Goal: Task Accomplishment & Management: Complete application form

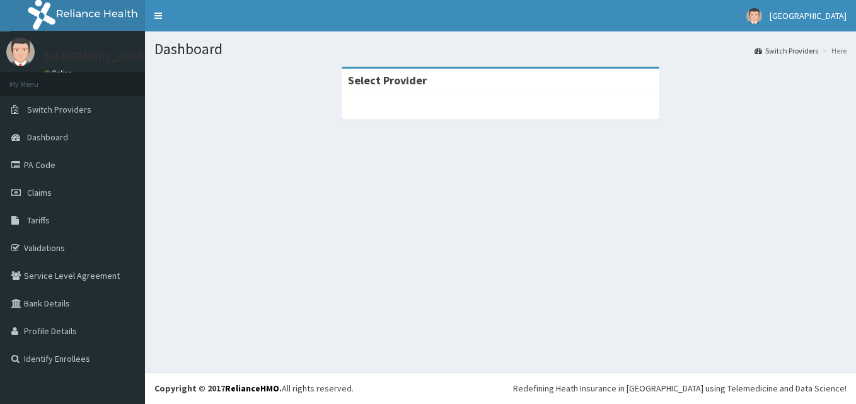
click at [40, 187] on span "Claims" at bounding box center [39, 192] width 25 height 11
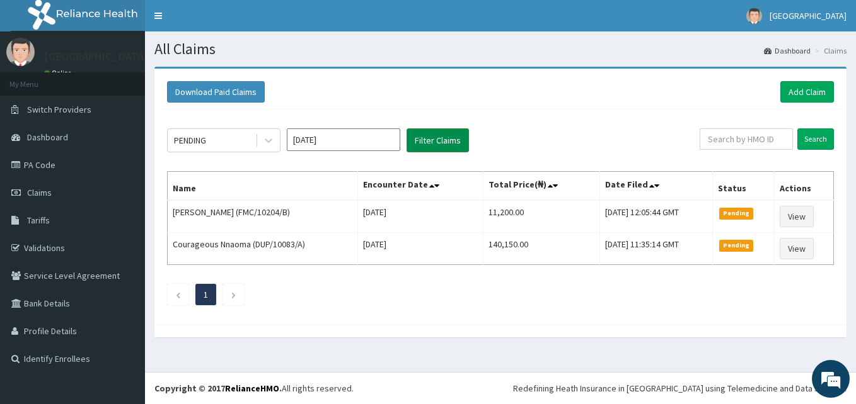
click at [435, 146] on button "Filter Claims" at bounding box center [437, 141] width 62 height 24
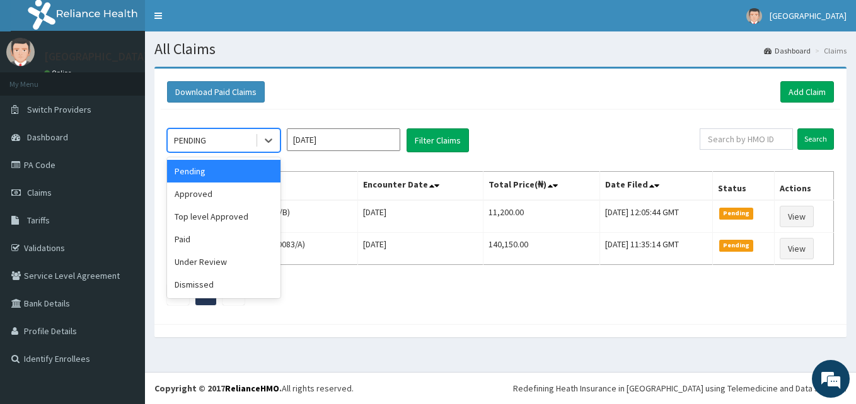
click at [224, 136] on div "PENDING" at bounding box center [212, 140] width 88 height 20
click at [209, 190] on div "Approved" at bounding box center [223, 194] width 113 height 23
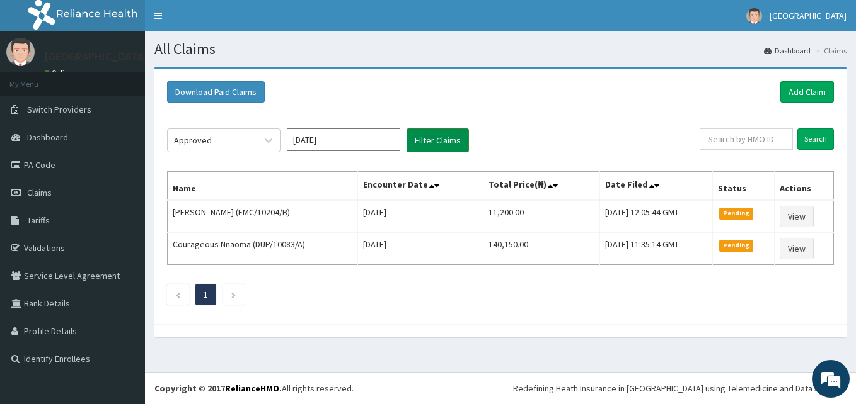
click at [449, 144] on button "Filter Claims" at bounding box center [437, 141] width 62 height 24
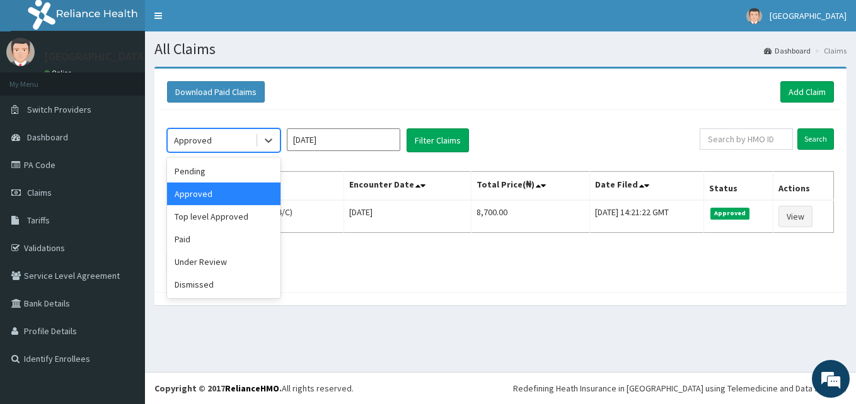
click at [231, 139] on div "Approved" at bounding box center [212, 140] width 88 height 20
drag, startPoint x: 198, startPoint y: 238, endPoint x: 425, endPoint y: 145, distance: 244.6
click at [198, 237] on div "Paid" at bounding box center [223, 239] width 113 height 23
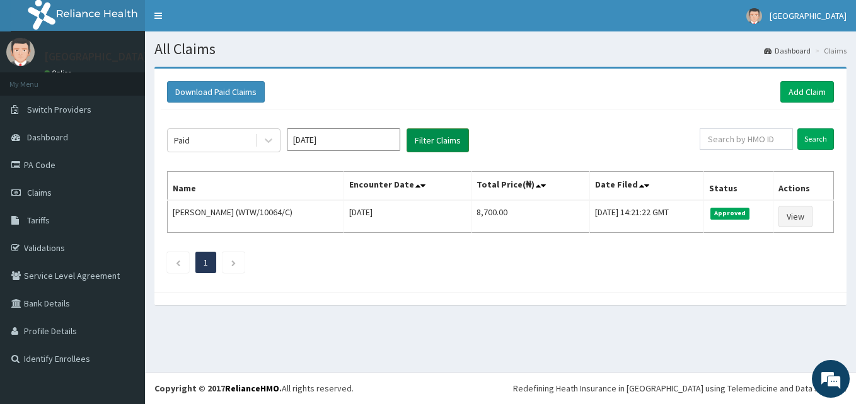
click at [449, 139] on button "Filter Claims" at bounding box center [437, 141] width 62 height 24
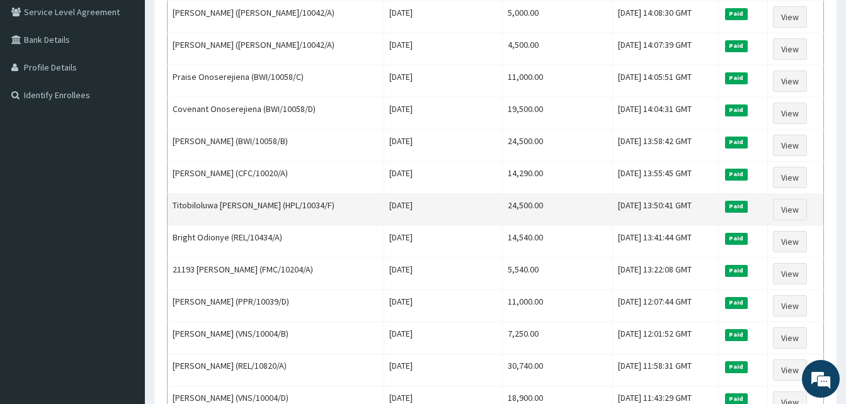
scroll to position [189, 0]
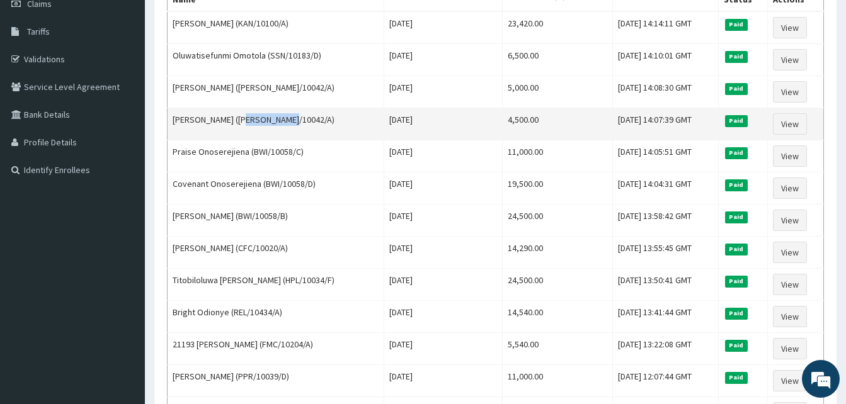
drag, startPoint x: 248, startPoint y: 120, endPoint x: 297, endPoint y: 118, distance: 49.2
click at [297, 118] on td "[PERSON_NAME] ([PERSON_NAME]/10042/A)" at bounding box center [276, 124] width 217 height 32
drag, startPoint x: 297, startPoint y: 118, endPoint x: 289, endPoint y: 118, distance: 8.2
copy td "DAW/10042/A"
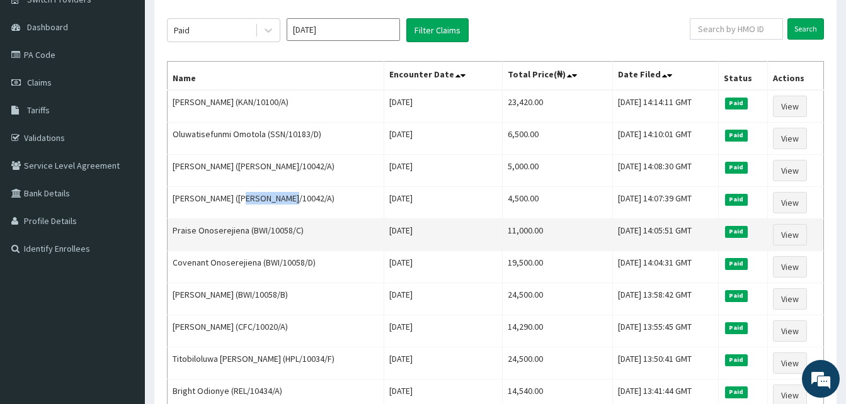
scroll to position [0, 0]
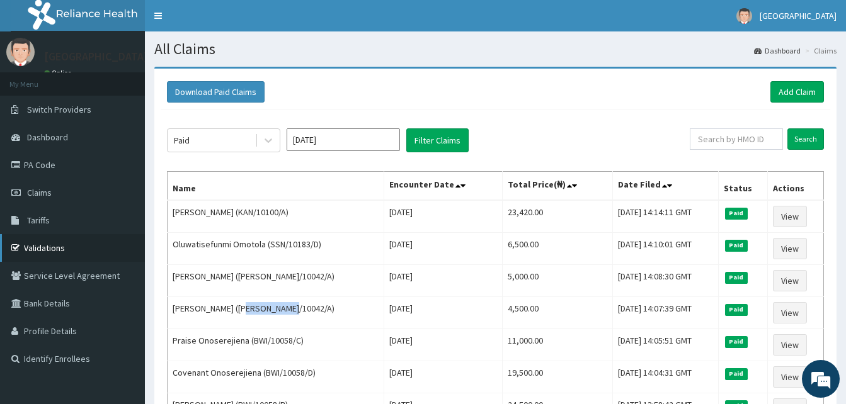
click at [57, 248] on link "Validations" at bounding box center [72, 248] width 145 height 28
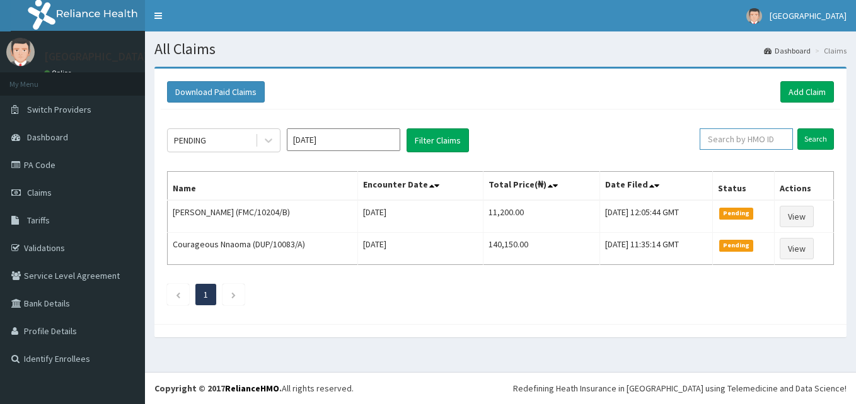
click at [737, 137] on input "text" at bounding box center [745, 139] width 93 height 21
paste input "DAW/10042/A"
type input "DAW/10042/A"
click at [813, 139] on input "Search" at bounding box center [815, 139] width 37 height 21
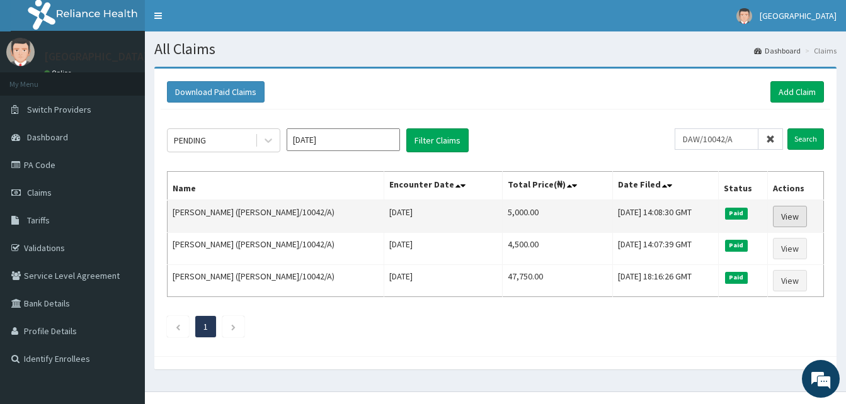
click at [794, 217] on link "View" at bounding box center [790, 216] width 34 height 21
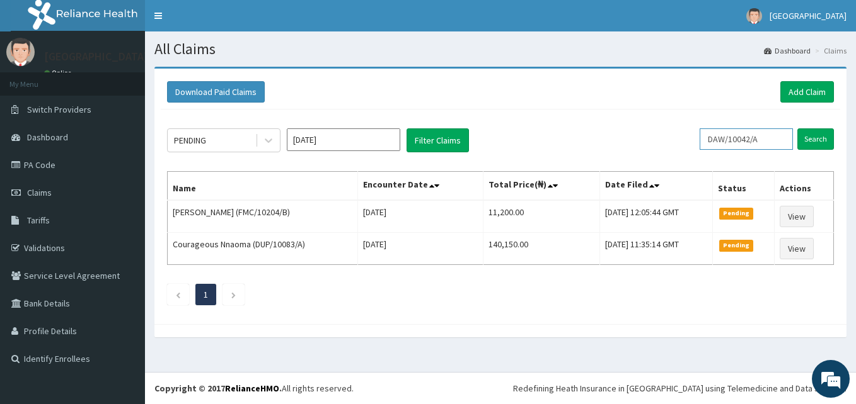
drag, startPoint x: 777, startPoint y: 134, endPoint x: 643, endPoint y: 138, distance: 133.6
click at [728, 139] on input "DAW/10042/A" at bounding box center [745, 139] width 93 height 21
click at [49, 162] on link "PA Code" at bounding box center [72, 165] width 145 height 28
click at [35, 166] on link "PA Code" at bounding box center [72, 165] width 145 height 28
click at [804, 89] on link "Add Claim" at bounding box center [807, 91] width 54 height 21
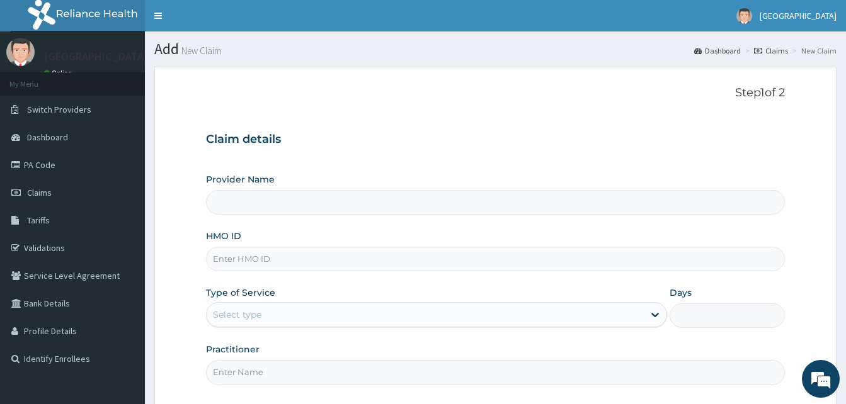
click at [266, 260] on input "HMO ID" at bounding box center [495, 259] width 579 height 25
paste input "RSJ/10287/A"
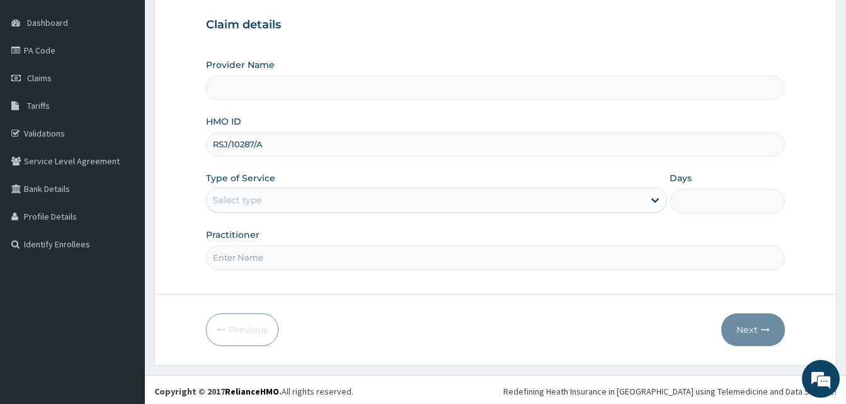
scroll to position [118, 0]
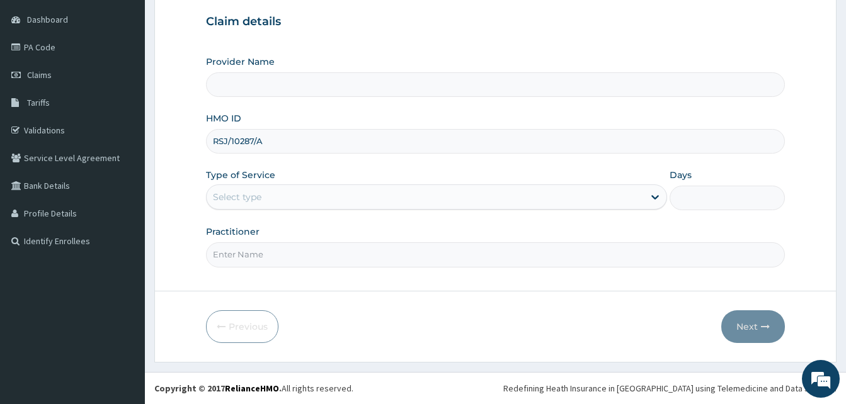
type input "RSJ/10287/A"
click at [301, 200] on div "Select type" at bounding box center [425, 197] width 437 height 20
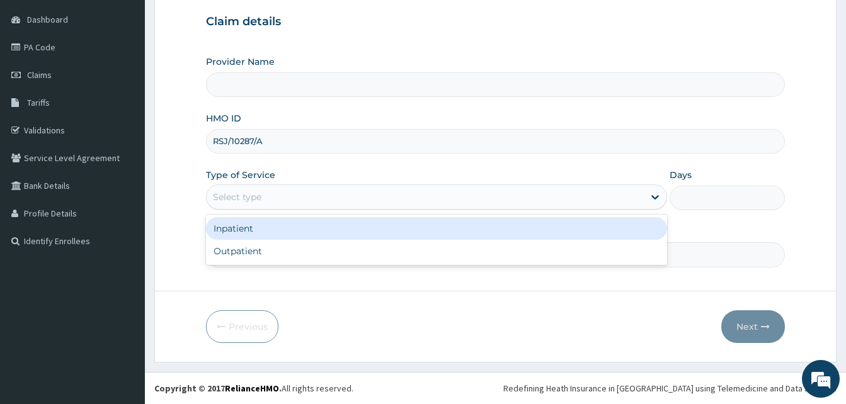
type input "Solid [GEOGRAPHIC_DATA]"
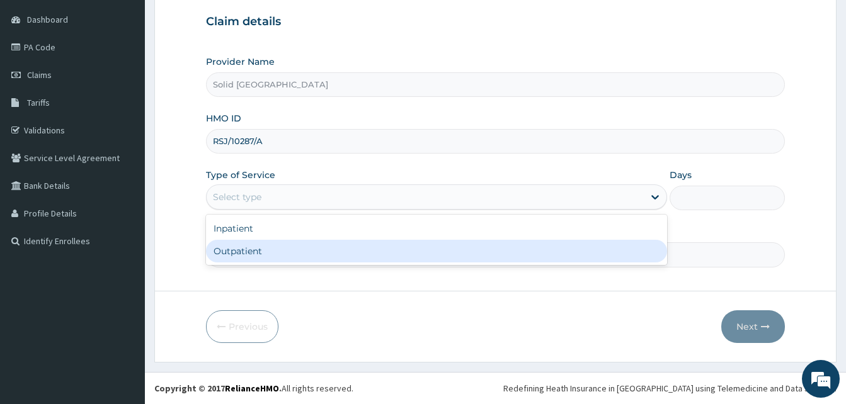
click at [265, 259] on div "Outpatient" at bounding box center [436, 251] width 461 height 23
type input "1"
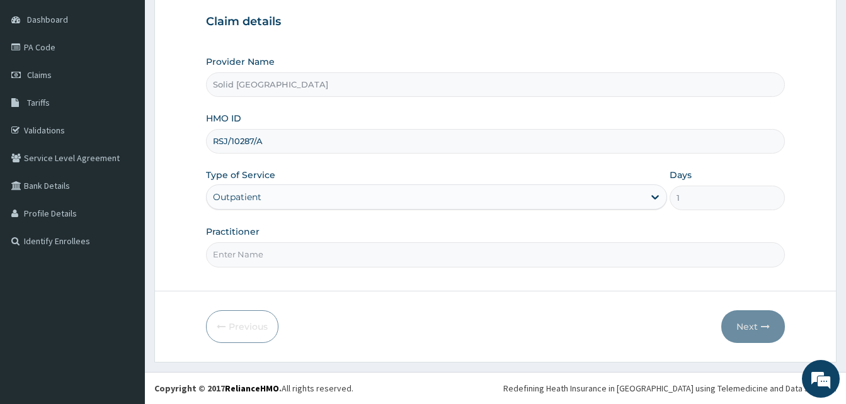
click at [283, 257] on input "Practitioner" at bounding box center [495, 255] width 579 height 25
type input "Solid [GEOGRAPHIC_DATA]"
click at [255, 137] on input "HMO ID" at bounding box center [495, 141] width 579 height 25
paste input "RSJ/10287/A"
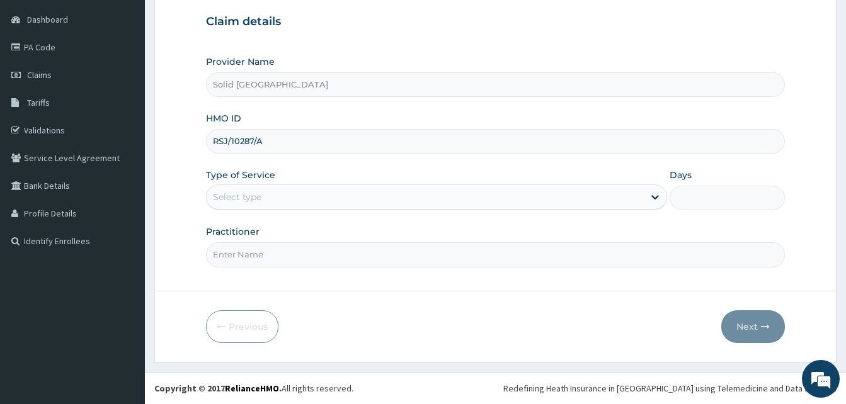
type input "RSJ/10287/A"
click at [283, 203] on div "Select type" at bounding box center [425, 197] width 437 height 20
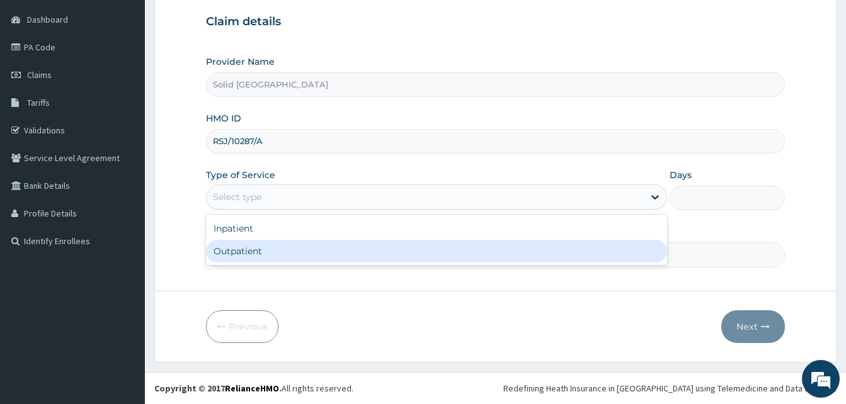
click at [253, 251] on div "Outpatient" at bounding box center [436, 251] width 461 height 23
type input "1"
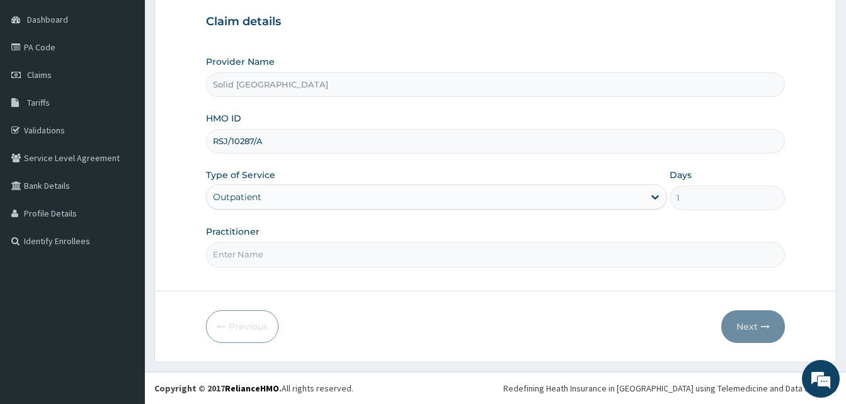
click at [262, 241] on div "Practitioner" at bounding box center [495, 247] width 579 height 42
click at [265, 254] on input "Practitioner" at bounding box center [495, 255] width 579 height 25
type input "d"
type input "[PERSON_NAME]"
click at [744, 328] on button "Next" at bounding box center [753, 327] width 64 height 33
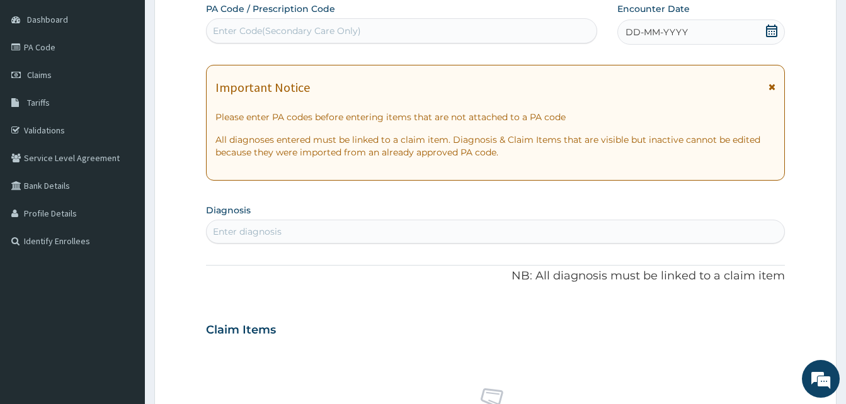
click at [773, 88] on icon at bounding box center [772, 87] width 7 height 9
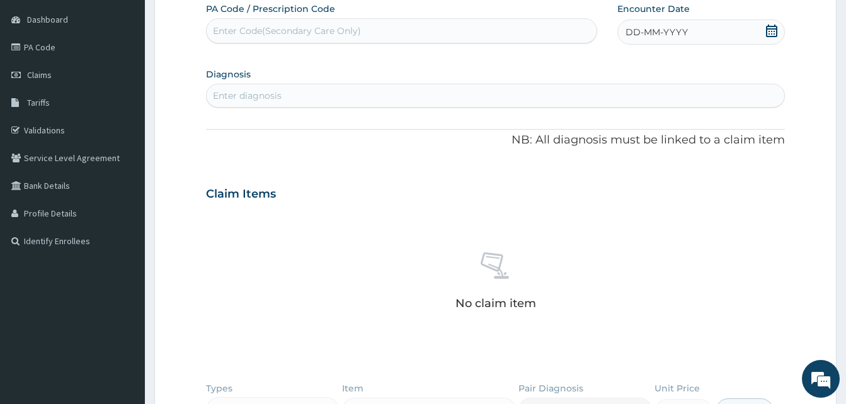
click at [632, 32] on span "DD-MM-YYYY" at bounding box center [657, 32] width 62 height 13
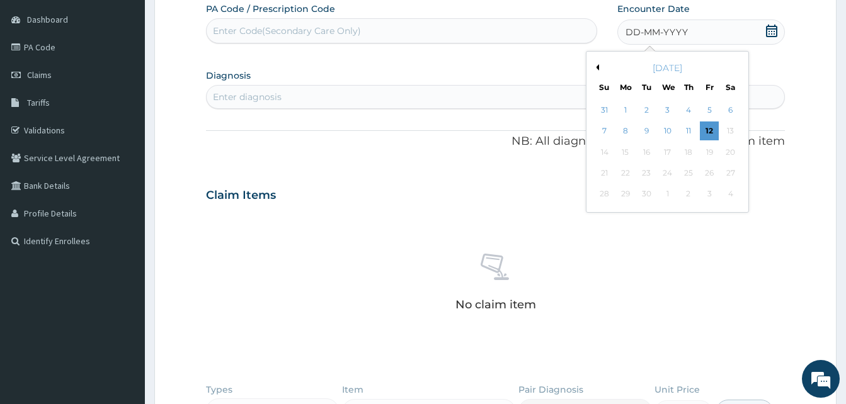
drag, startPoint x: 692, startPoint y: 130, endPoint x: 566, endPoint y: 89, distance: 133.3
click at [692, 131] on div "11" at bounding box center [688, 131] width 19 height 19
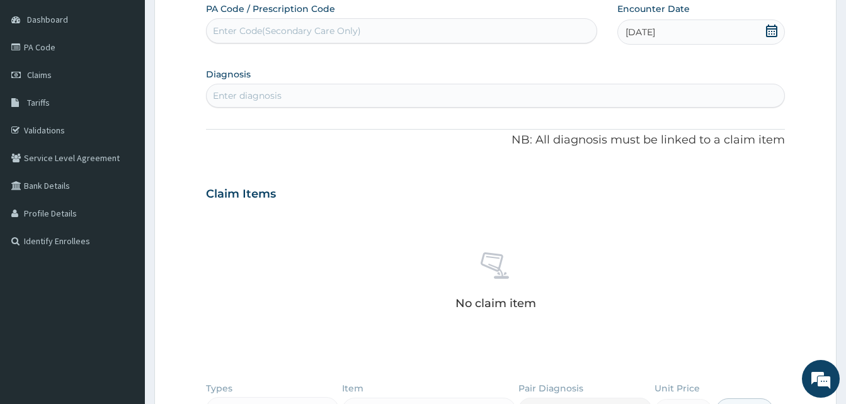
click at [278, 94] on div "Enter diagnosis" at bounding box center [247, 95] width 69 height 13
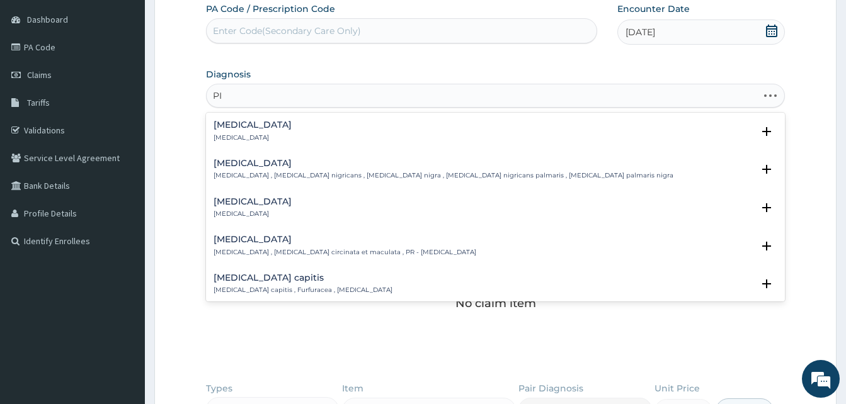
type input "P"
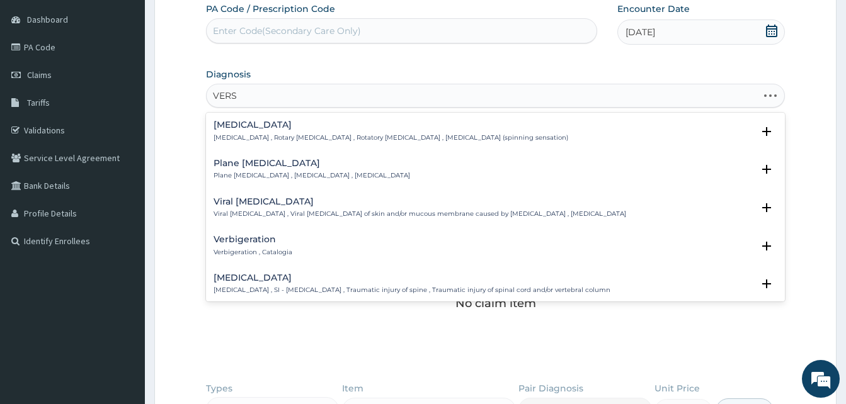
type input "VERSI"
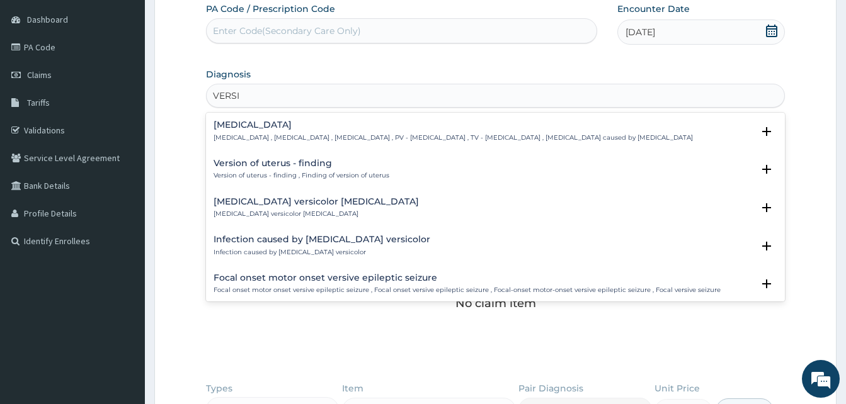
click at [285, 137] on p "[MEDICAL_DATA] , [MEDICAL_DATA] , [MEDICAL_DATA] , PV - [MEDICAL_DATA] , TV - […" at bounding box center [453, 138] width 479 height 9
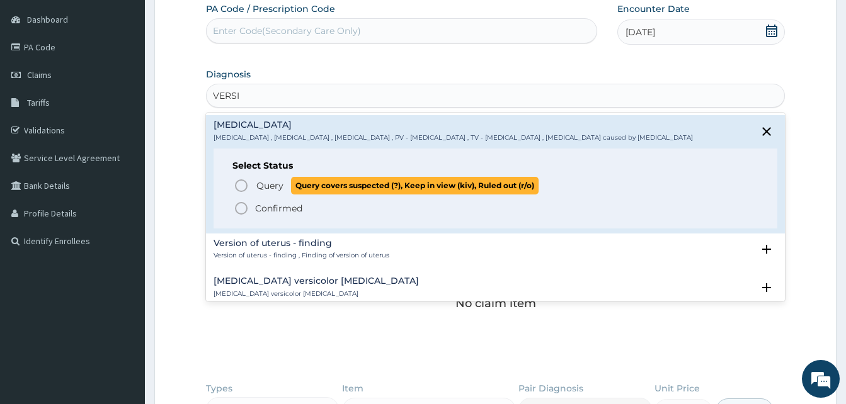
click at [242, 185] on icon "status option query" at bounding box center [241, 185] width 15 height 15
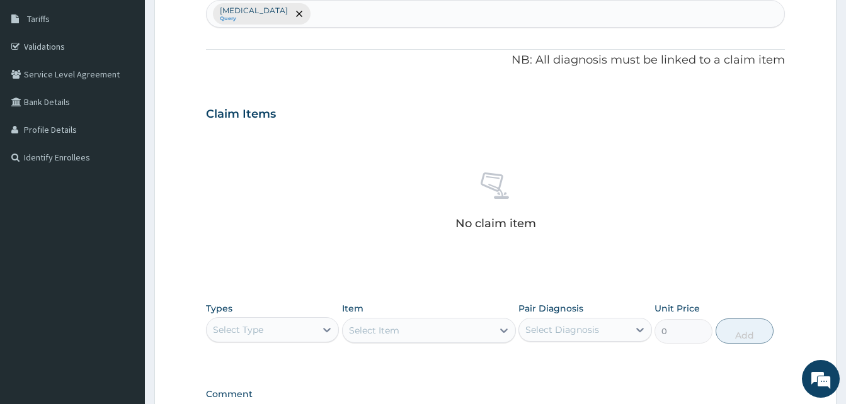
scroll to position [368, 0]
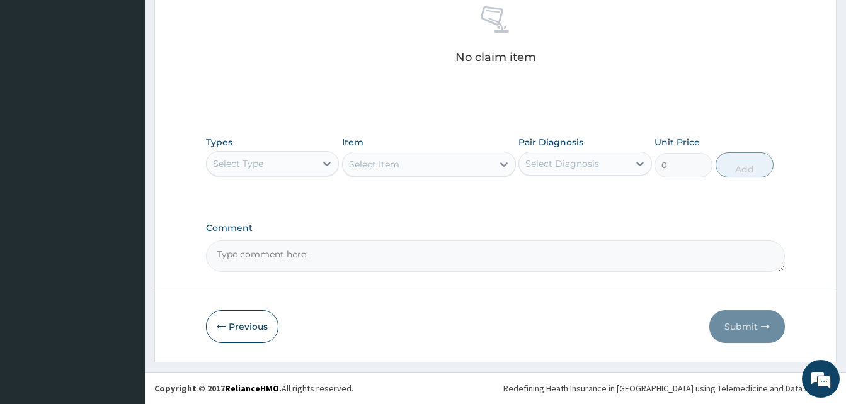
click at [283, 166] on div "Select Type" at bounding box center [261, 164] width 109 height 20
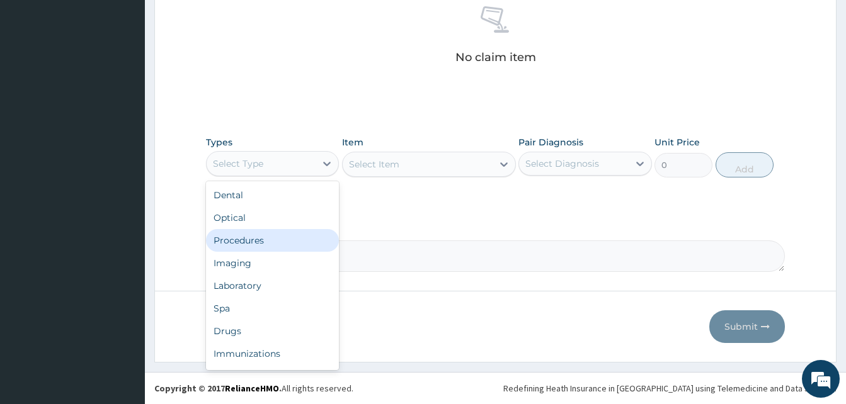
click at [251, 240] on div "Procedures" at bounding box center [272, 240] width 133 height 23
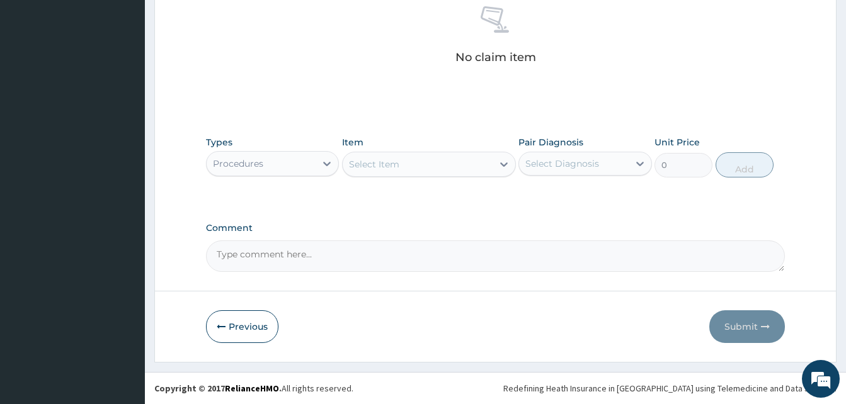
click at [456, 163] on div "Select Item" at bounding box center [418, 164] width 150 height 20
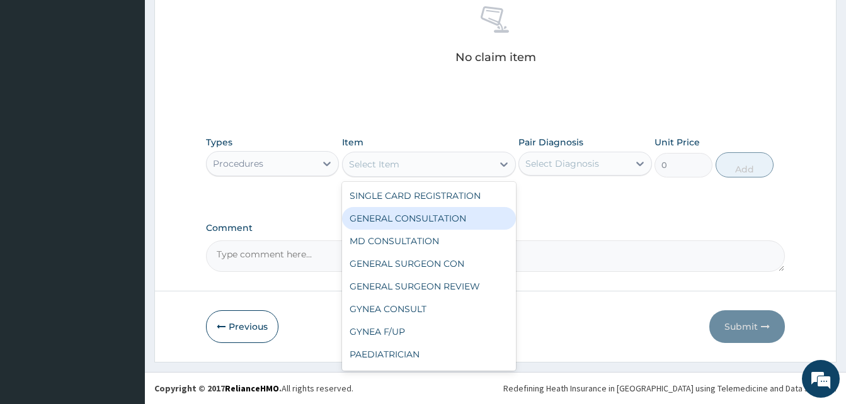
click at [417, 210] on div "GENERAL CONSULTATION" at bounding box center [429, 218] width 174 height 23
type input "5000"
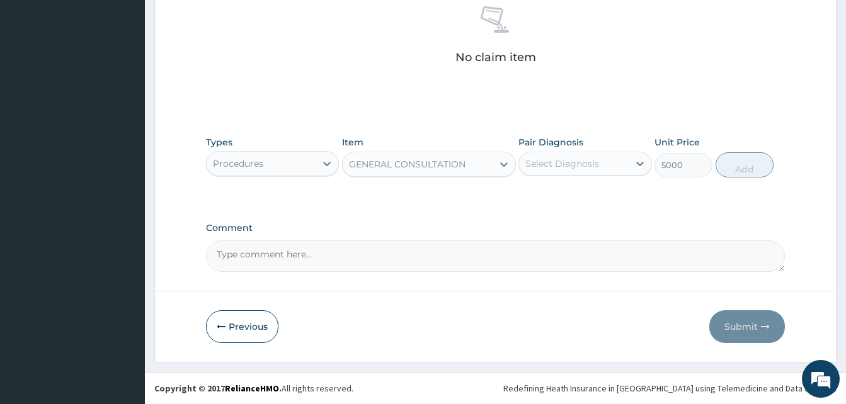
click at [574, 162] on div "Select Diagnosis" at bounding box center [562, 163] width 74 height 13
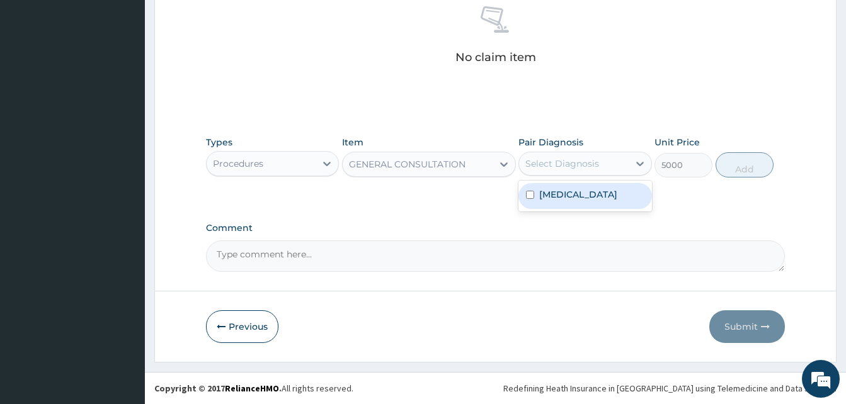
click at [569, 194] on label "Pityriasis versicolor" at bounding box center [578, 194] width 78 height 13
checkbox input "true"
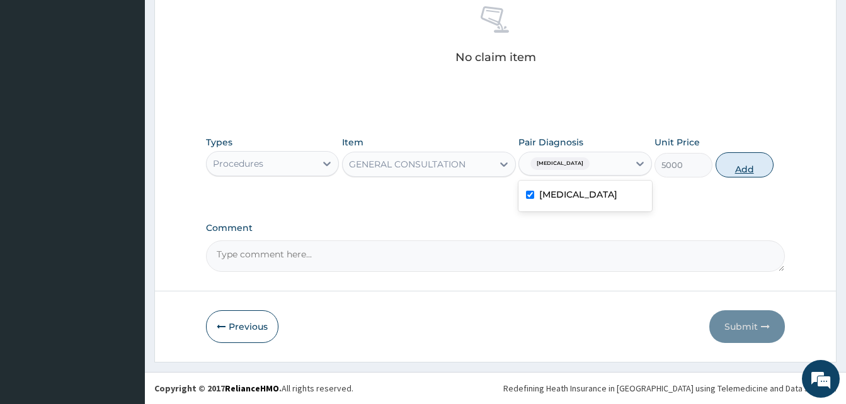
drag, startPoint x: 762, startPoint y: 164, endPoint x: 748, endPoint y: 161, distance: 15.0
click at [762, 165] on button "Add" at bounding box center [745, 164] width 58 height 25
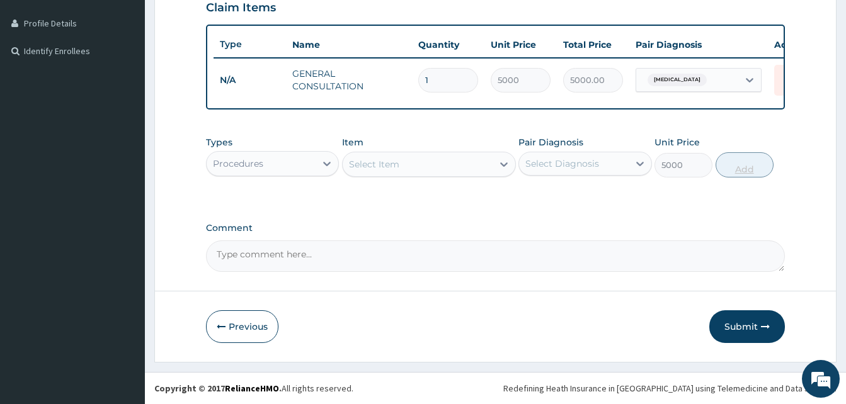
type input "0"
click at [283, 166] on div "Procedures" at bounding box center [261, 164] width 109 height 20
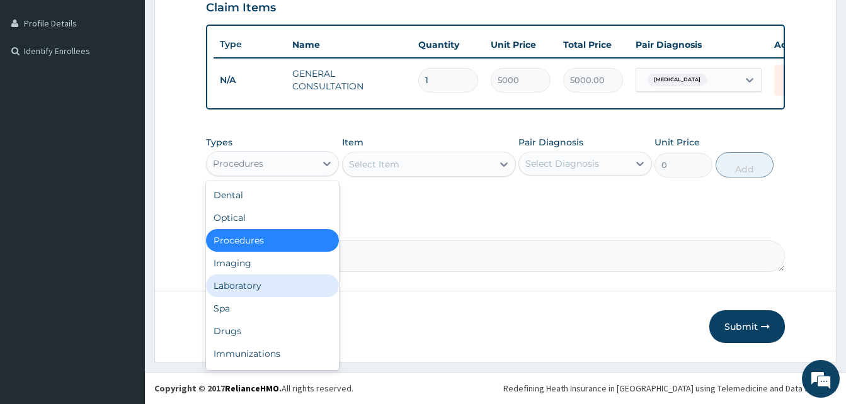
click at [248, 285] on div "Laboratory" at bounding box center [272, 286] width 133 height 23
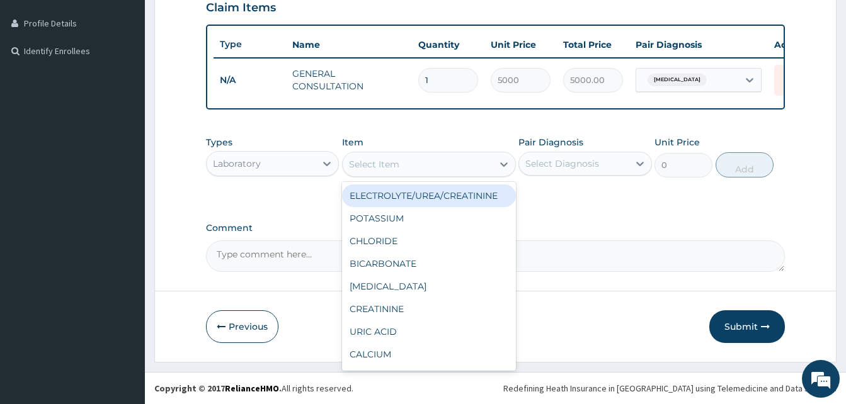
click at [423, 166] on div "Select Item" at bounding box center [418, 164] width 150 height 20
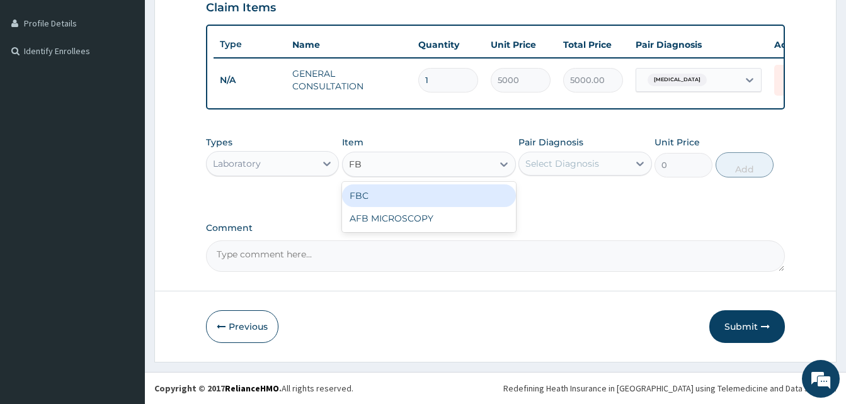
type input "FBC"
drag, startPoint x: 432, startPoint y: 195, endPoint x: 625, endPoint y: 174, distance: 194.6
click at [433, 193] on div "FBC" at bounding box center [429, 196] width 174 height 23
type input "6000"
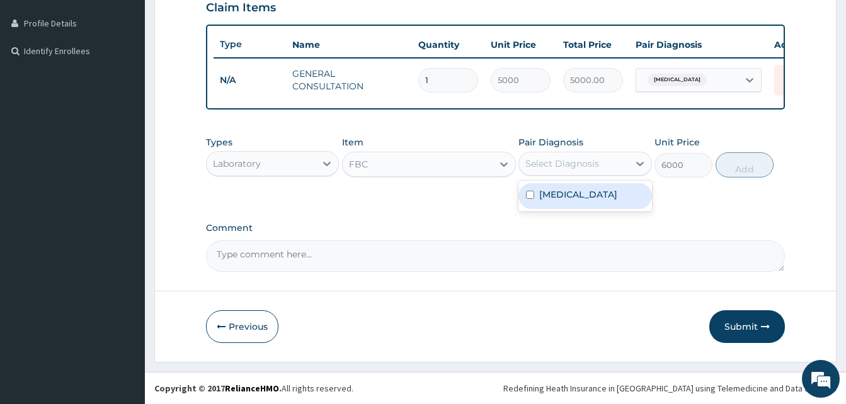
click at [626, 171] on div "Select Diagnosis" at bounding box center [573, 164] width 109 height 20
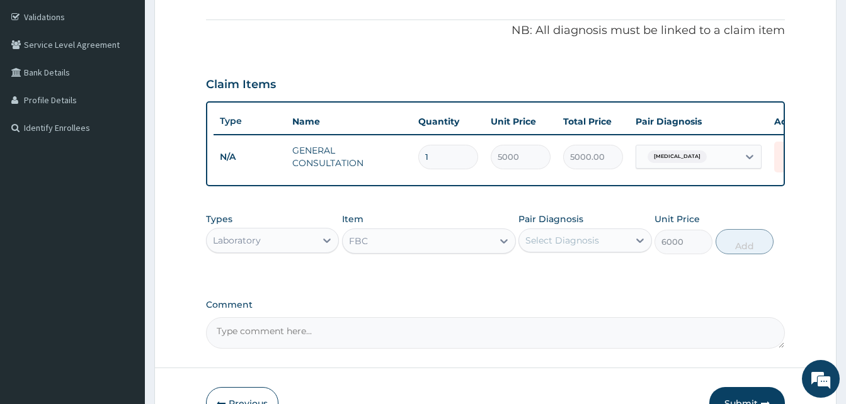
scroll to position [66, 0]
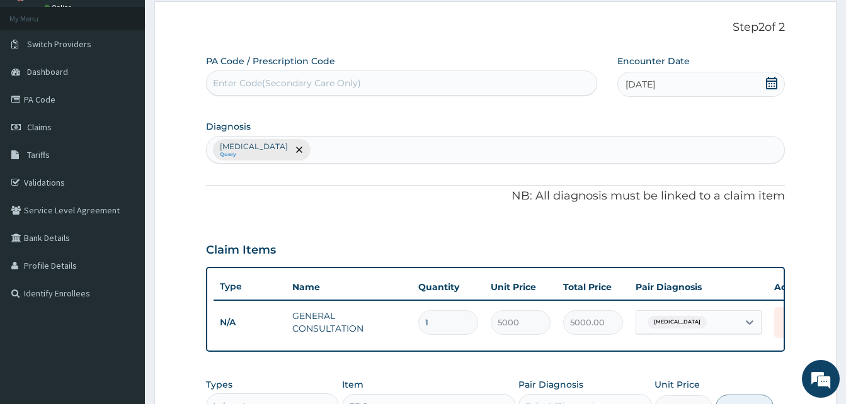
click at [362, 156] on div "Pityriasis versicolor Query" at bounding box center [496, 150] width 578 height 26
type input "MALAR"
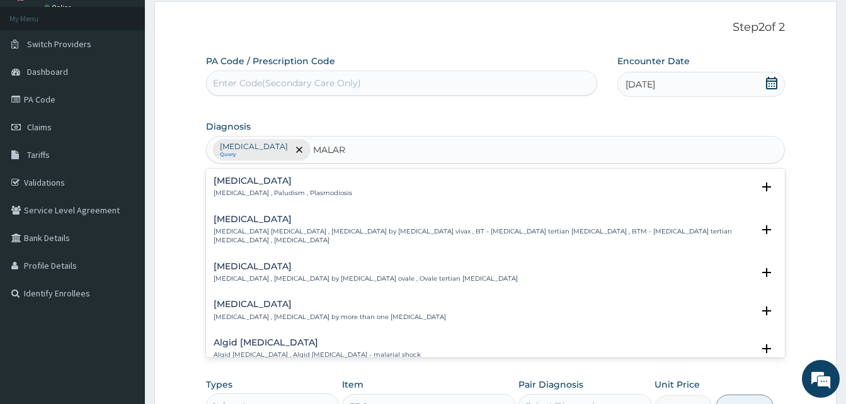
click at [217, 189] on p "Malaria , Paludism , Plasmodiosis" at bounding box center [283, 193] width 139 height 9
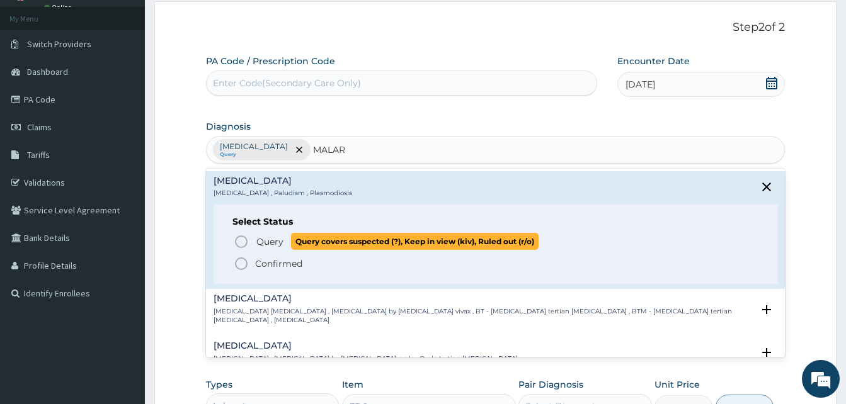
click at [245, 239] on icon "status option query" at bounding box center [241, 241] width 15 height 15
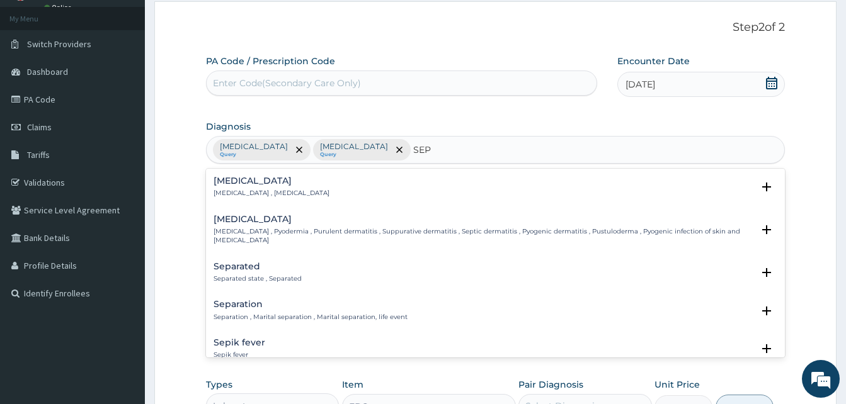
type input "SEPS"
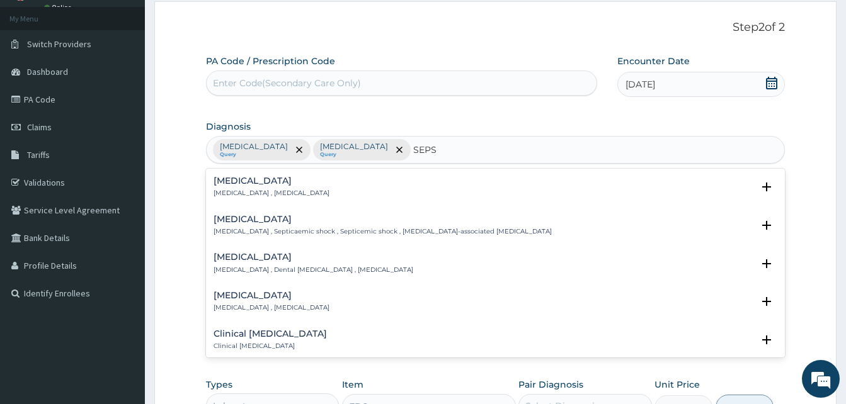
click at [251, 188] on div "Sepsis Systemic infection , Sepsis" at bounding box center [272, 187] width 116 height 22
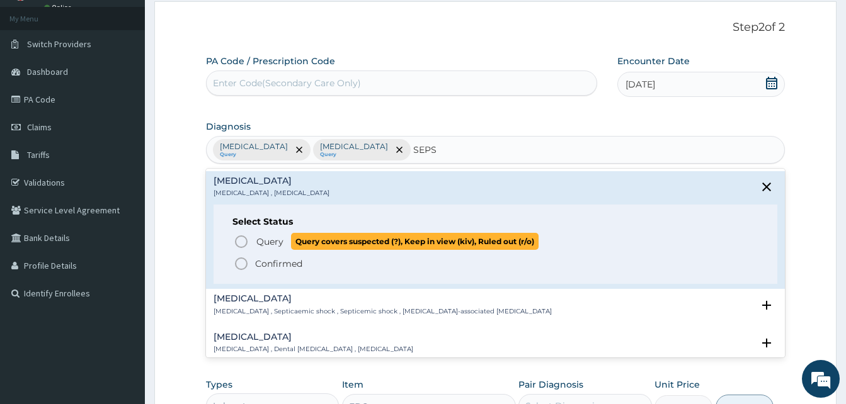
click at [245, 239] on icon "status option query" at bounding box center [241, 241] width 15 height 15
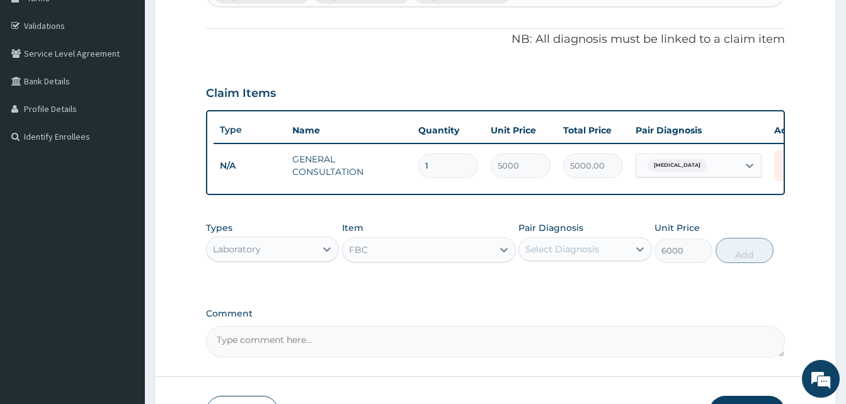
scroll to position [318, 0]
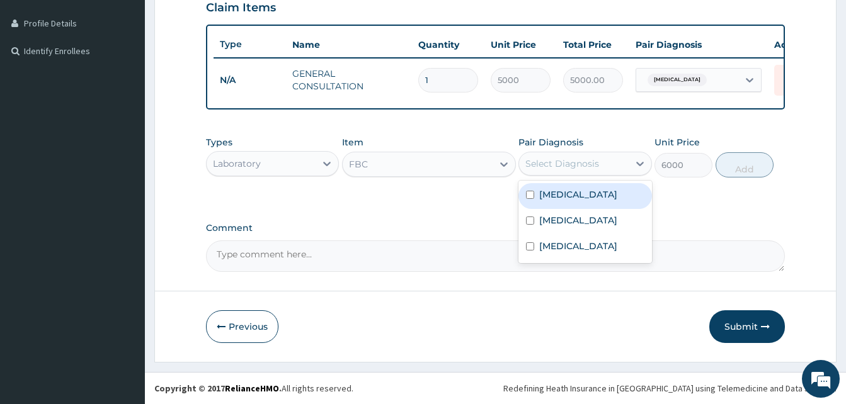
click at [575, 164] on div "Select Diagnosis" at bounding box center [562, 163] width 74 height 13
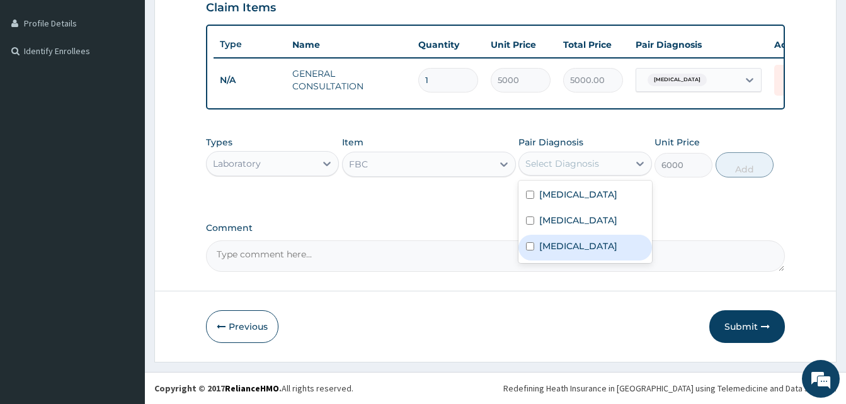
drag, startPoint x: 554, startPoint y: 241, endPoint x: 762, endPoint y: 183, distance: 215.8
click at [558, 239] on div "Sepsis" at bounding box center [584, 248] width 133 height 26
checkbox input "true"
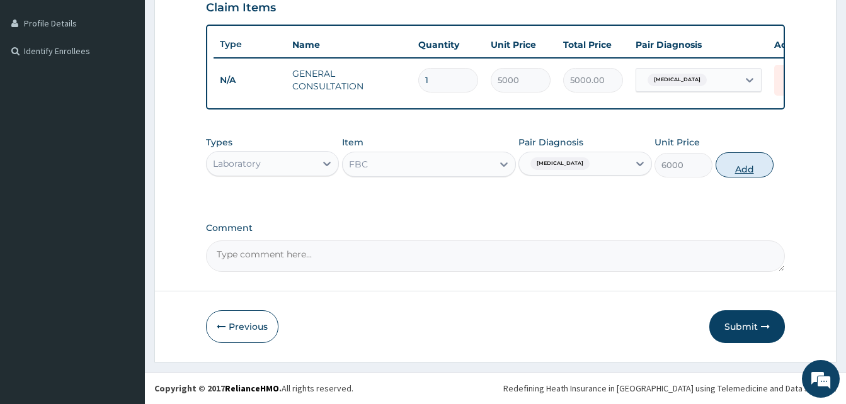
click at [762, 171] on button "Add" at bounding box center [745, 164] width 58 height 25
type input "0"
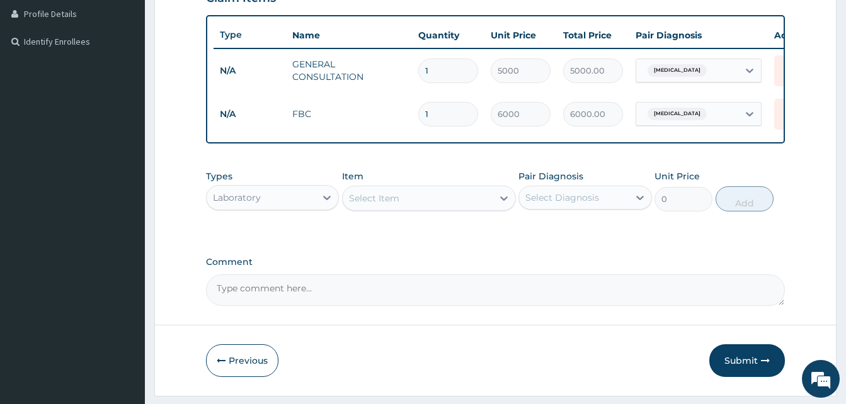
click at [419, 209] on div "Select Item" at bounding box center [418, 198] width 150 height 20
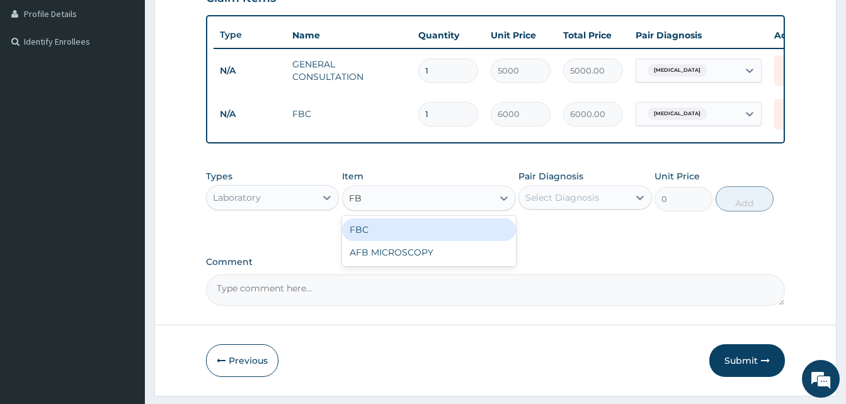
type input "FBC"
click at [442, 239] on div "FBC" at bounding box center [429, 230] width 174 height 23
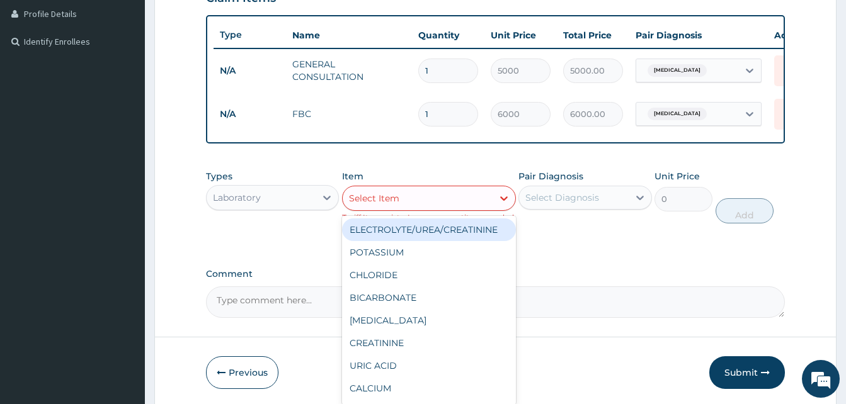
click at [440, 209] on div "Select Item" at bounding box center [418, 198] width 150 height 20
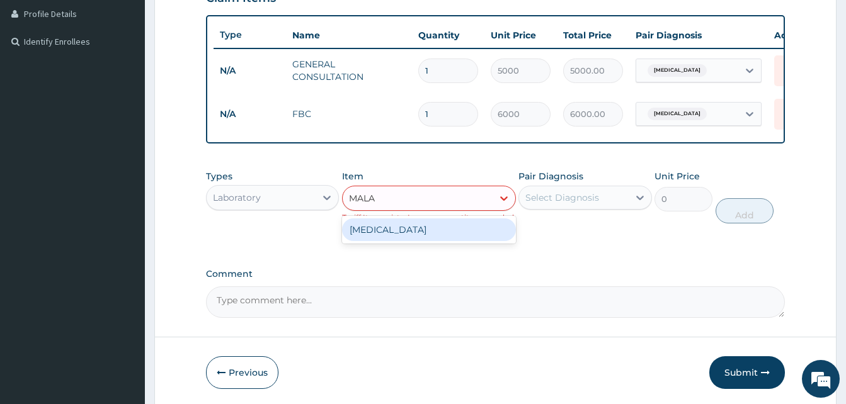
type input "MALAR"
drag, startPoint x: 400, startPoint y: 239, endPoint x: 436, endPoint y: 217, distance: 41.8
click at [429, 221] on div "Item option FBC, selected. option MALARIA focused, 48 of 72. 1 result available…" at bounding box center [429, 197] width 174 height 54
click at [365, 238] on div "MALARIA" at bounding box center [429, 230] width 174 height 23
type input "3000"
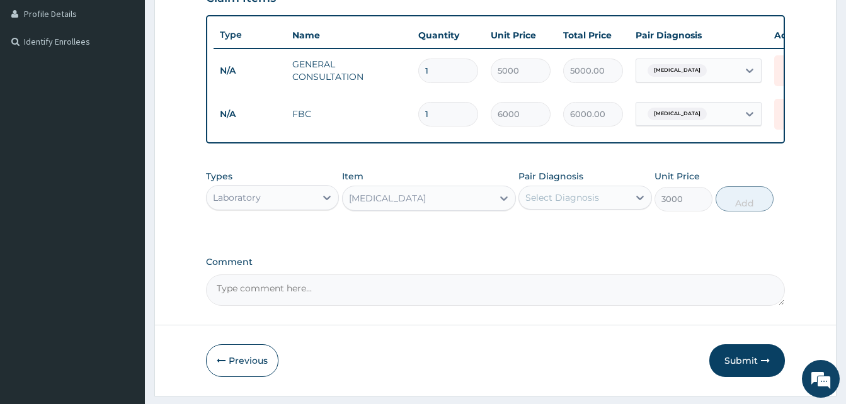
click at [574, 208] on div "Select Diagnosis" at bounding box center [573, 198] width 109 height 20
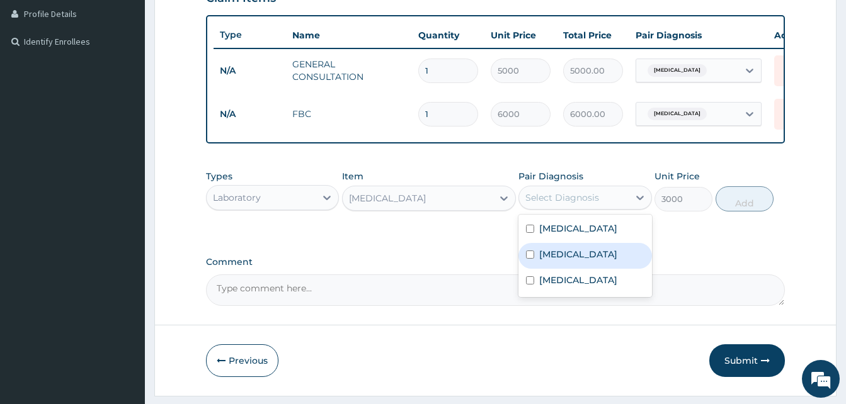
click at [561, 261] on label "Malaria" at bounding box center [578, 254] width 78 height 13
checkbox input "true"
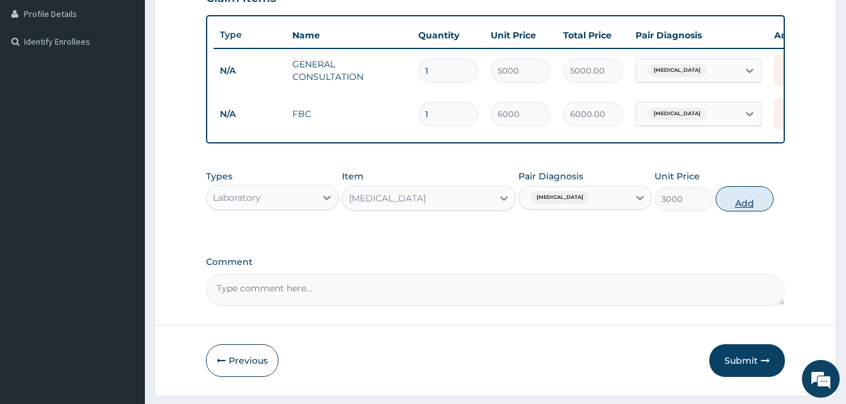
drag, startPoint x: 750, startPoint y: 210, endPoint x: 619, endPoint y: 233, distance: 133.0
click at [748, 212] on button "Add" at bounding box center [745, 198] width 58 height 25
type input "0"
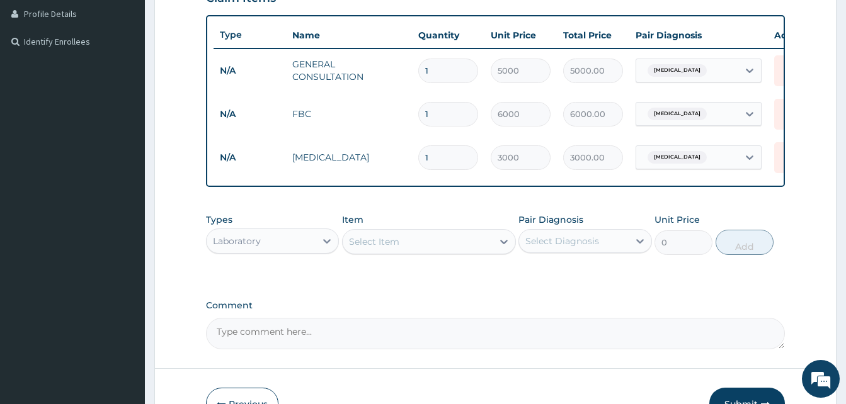
click at [275, 251] on div "Laboratory" at bounding box center [261, 241] width 109 height 20
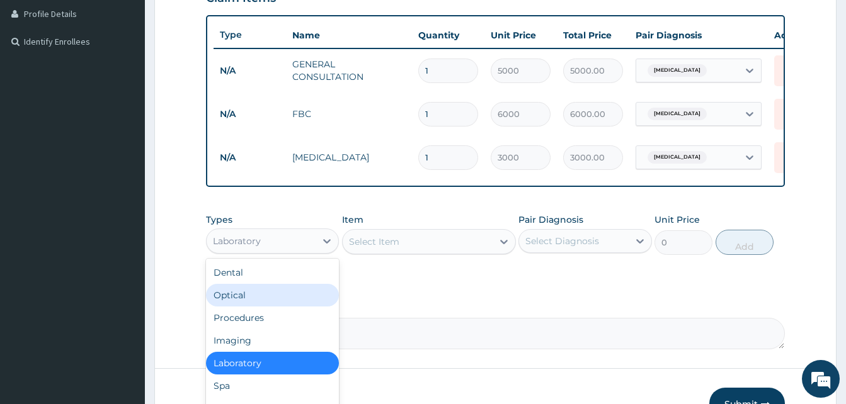
scroll to position [43, 0]
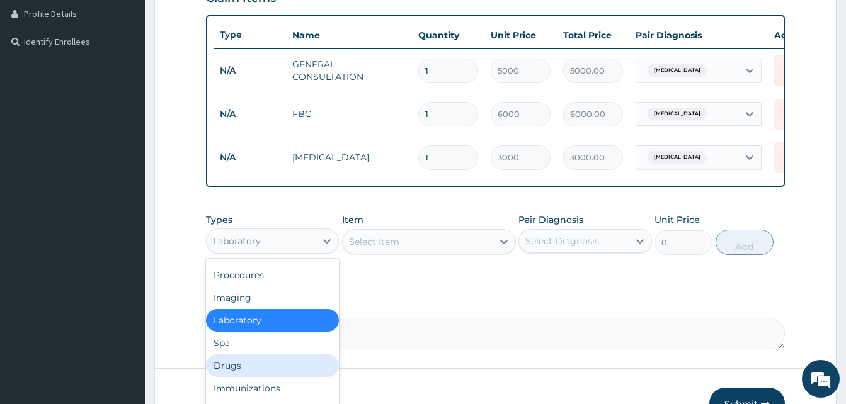
drag, startPoint x: 241, startPoint y: 372, endPoint x: 245, endPoint y: 355, distance: 17.6
click at [241, 371] on div "Drugs" at bounding box center [272, 366] width 133 height 23
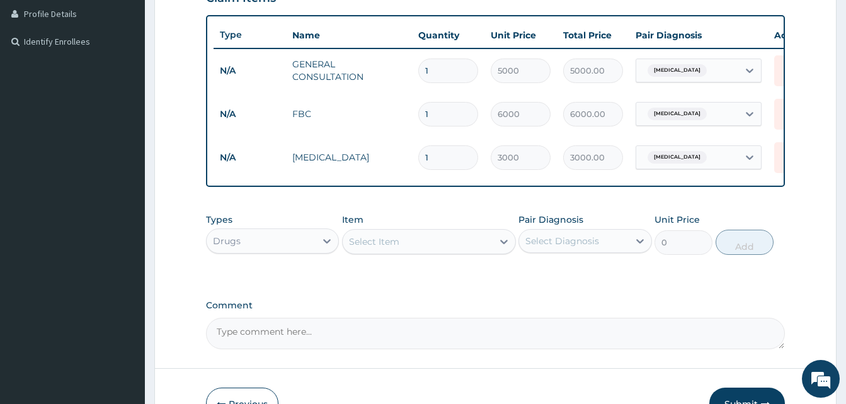
scroll to position [381, 0]
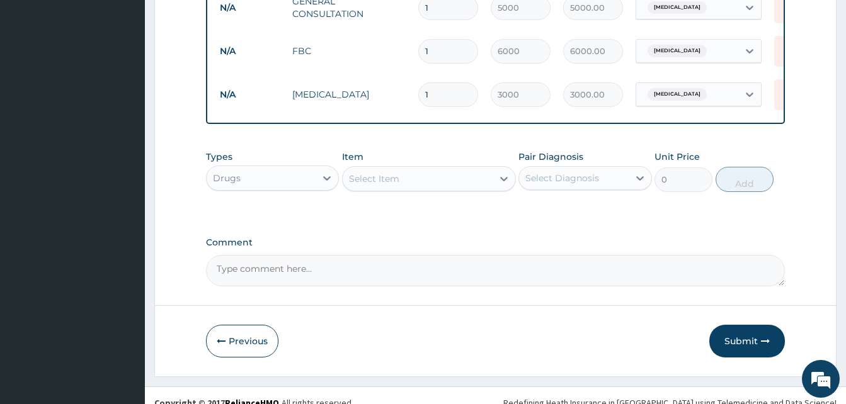
click at [391, 185] on div "Select Item" at bounding box center [374, 179] width 50 height 13
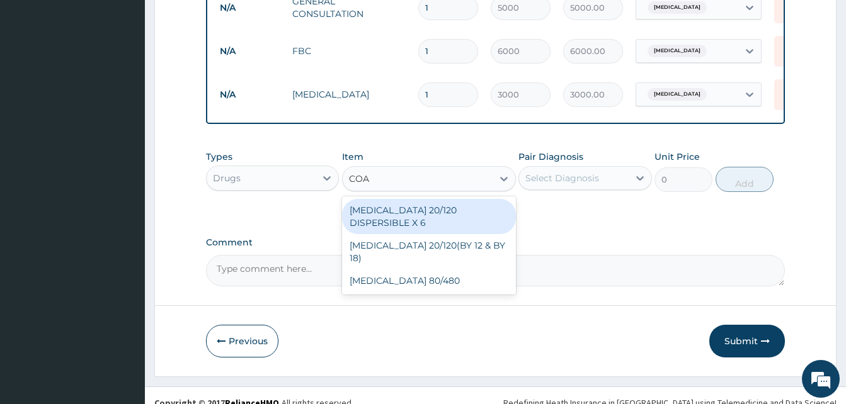
type input "COAR"
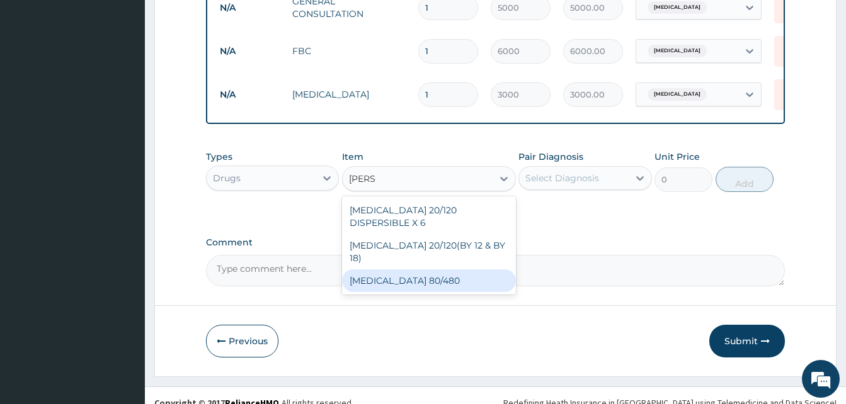
drag, startPoint x: 403, startPoint y: 270, endPoint x: 411, endPoint y: 266, distance: 8.5
click at [406, 270] on div "COARTEM 80/480" at bounding box center [429, 281] width 174 height 23
type input "6000"
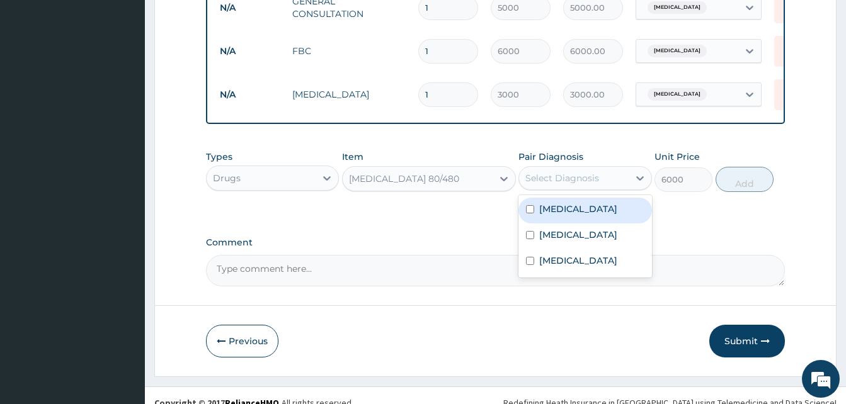
click at [576, 182] on div "Select Diagnosis" at bounding box center [562, 178] width 74 height 13
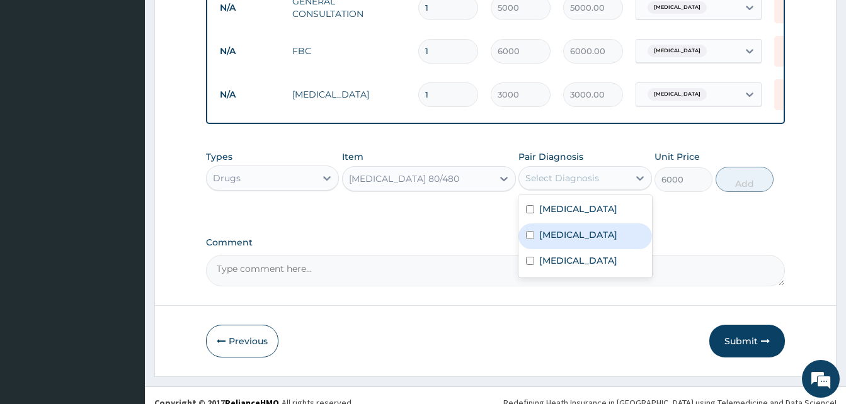
click at [553, 241] on label "Malaria" at bounding box center [578, 235] width 78 height 13
checkbox input "true"
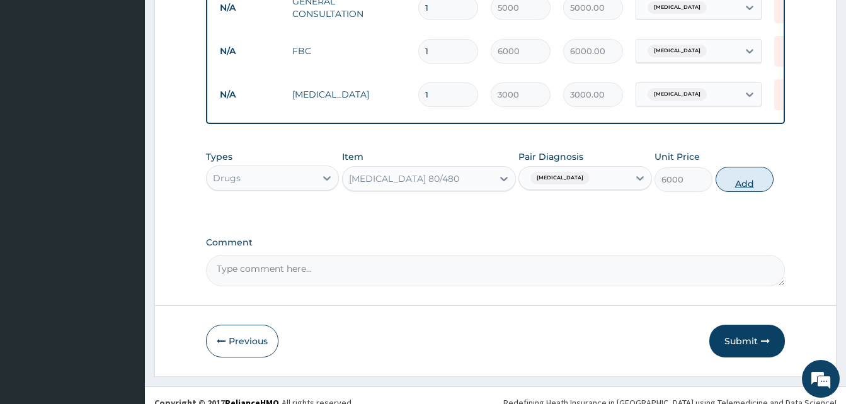
click at [757, 192] on button "Add" at bounding box center [745, 179] width 58 height 25
type input "0"
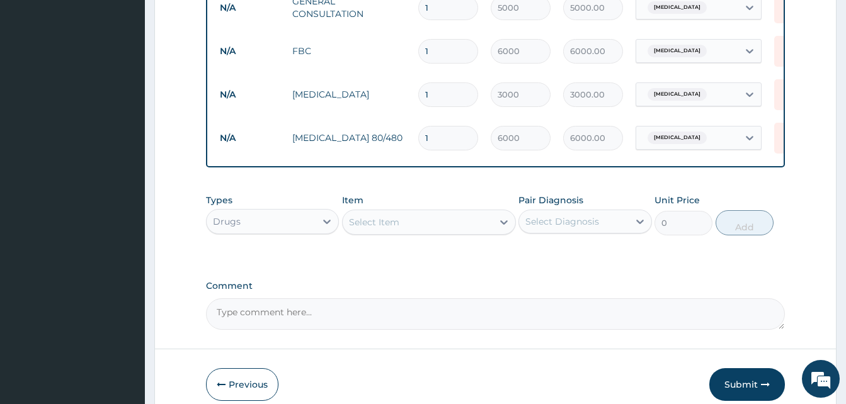
click at [426, 232] on div "Select Item" at bounding box center [418, 222] width 150 height 20
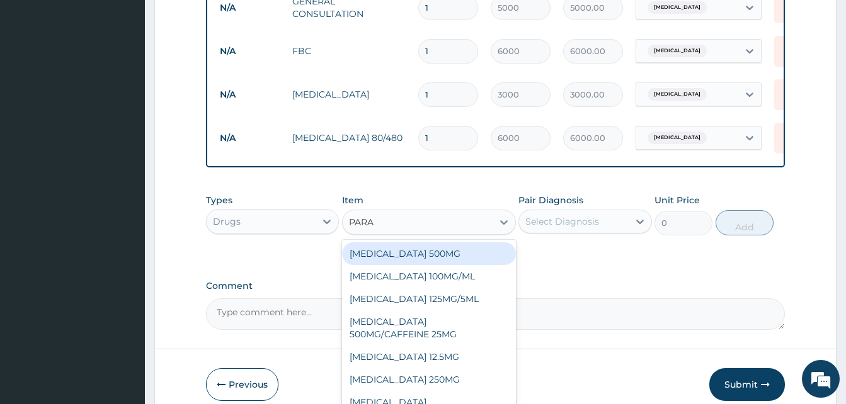
type input "PARAC"
click at [437, 260] on div "PARACETAMOL 500MG" at bounding box center [429, 254] width 174 height 23
type input "30"
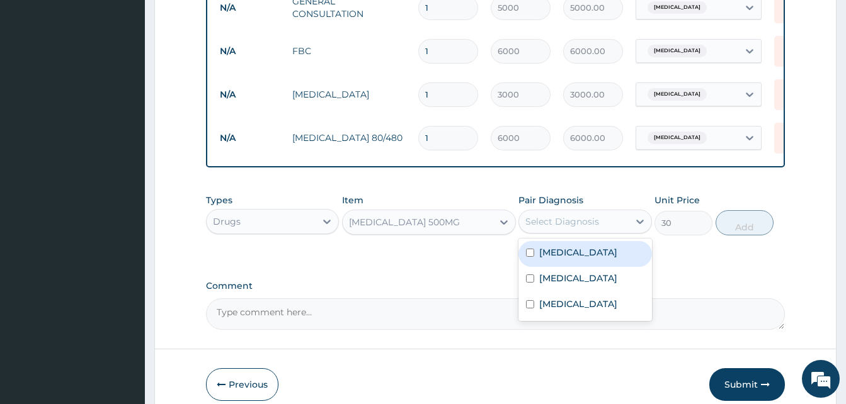
click at [582, 228] on div "Select Diagnosis" at bounding box center [562, 221] width 74 height 13
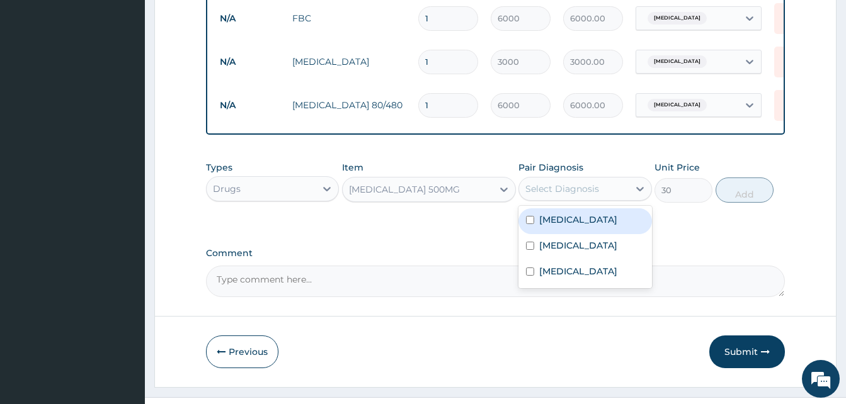
scroll to position [444, 0]
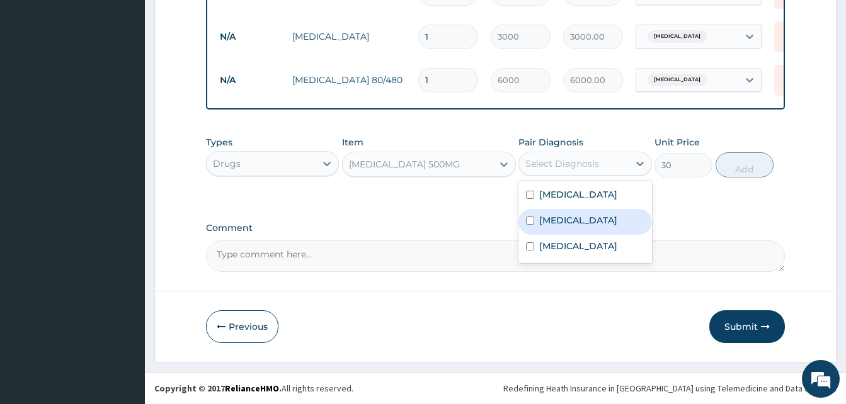
drag, startPoint x: 575, startPoint y: 226, endPoint x: 659, endPoint y: 183, distance: 94.4
click at [580, 222] on div "Malaria" at bounding box center [584, 222] width 133 height 26
checkbox input "true"
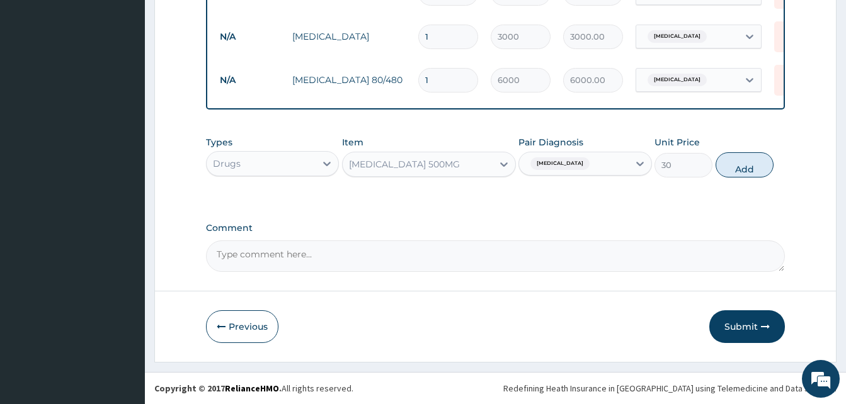
click at [764, 171] on button "Add" at bounding box center [745, 164] width 58 height 25
type input "0"
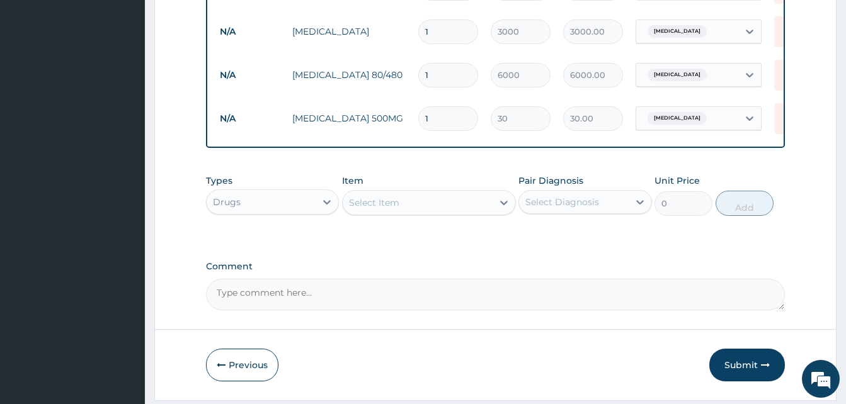
type input "18"
type input "540.00"
type input "18"
click at [473, 213] on div "Select Item" at bounding box center [418, 203] width 150 height 20
click at [369, 209] on div "Select Item" at bounding box center [374, 203] width 50 height 13
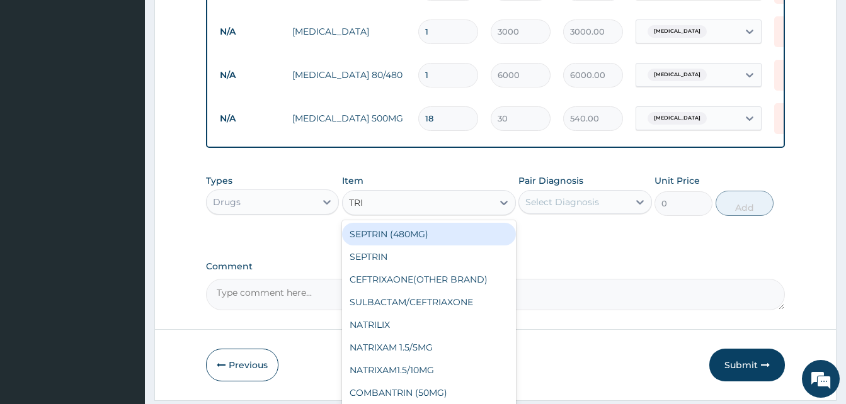
type input "TRIM"
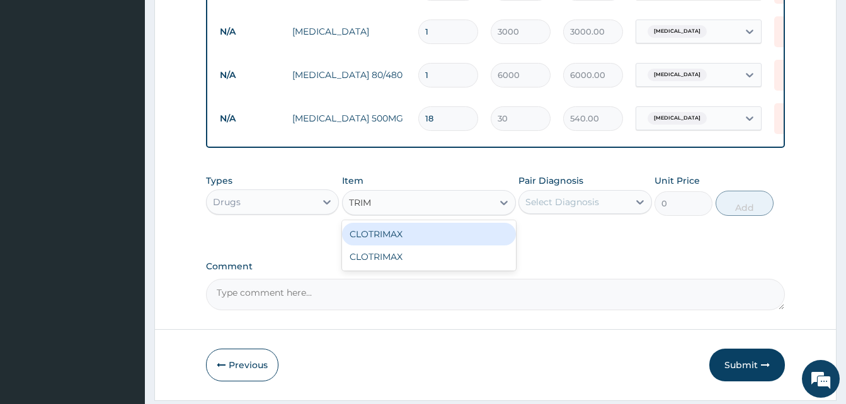
click at [389, 246] on div "CLOTRIMAX" at bounding box center [429, 234] width 174 height 23
type input "1500"
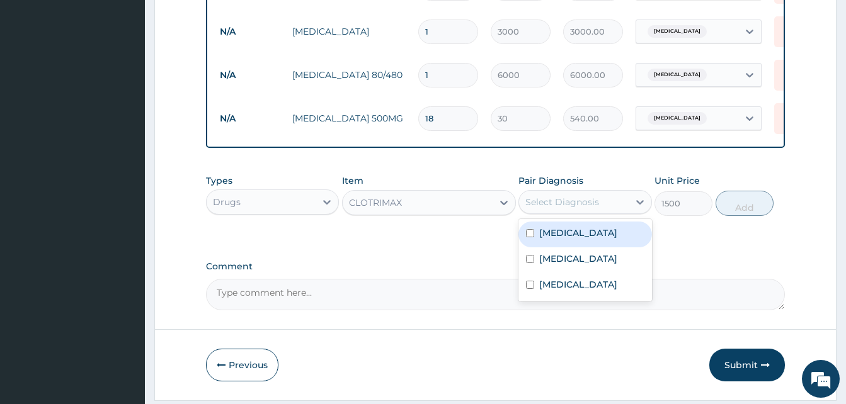
click at [593, 209] on div "Select Diagnosis" at bounding box center [562, 202] width 74 height 13
drag, startPoint x: 594, startPoint y: 238, endPoint x: 664, endPoint y: 226, distance: 70.8
click at [596, 234] on div "Pityriasis versicolor" at bounding box center [584, 235] width 133 height 26
checkbox input "true"
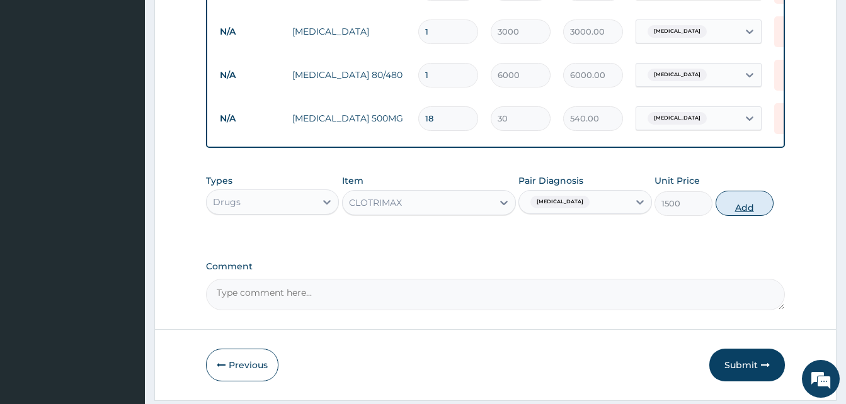
click at [750, 216] on button "Add" at bounding box center [745, 203] width 58 height 25
type input "0"
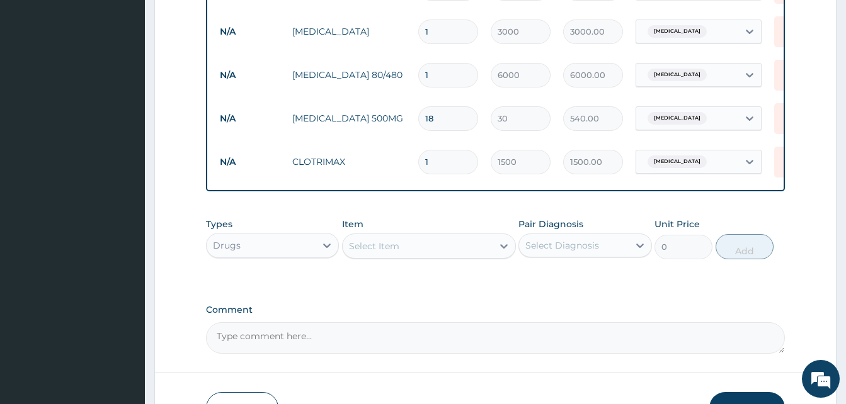
click at [391, 253] on div "Select Item" at bounding box center [374, 246] width 50 height 13
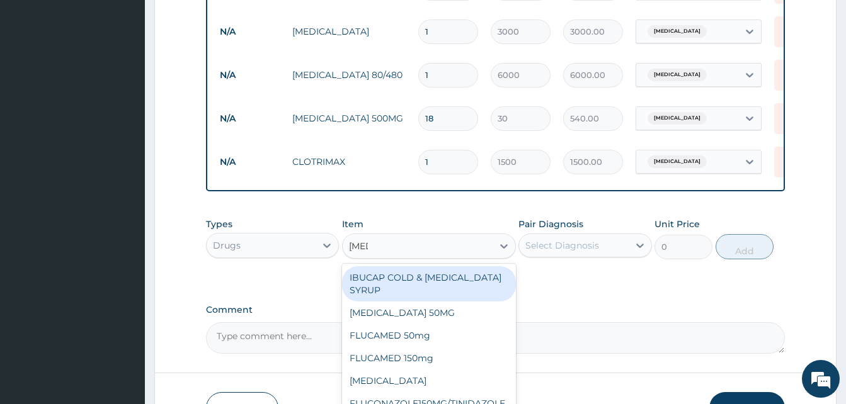
type input "FLUC"
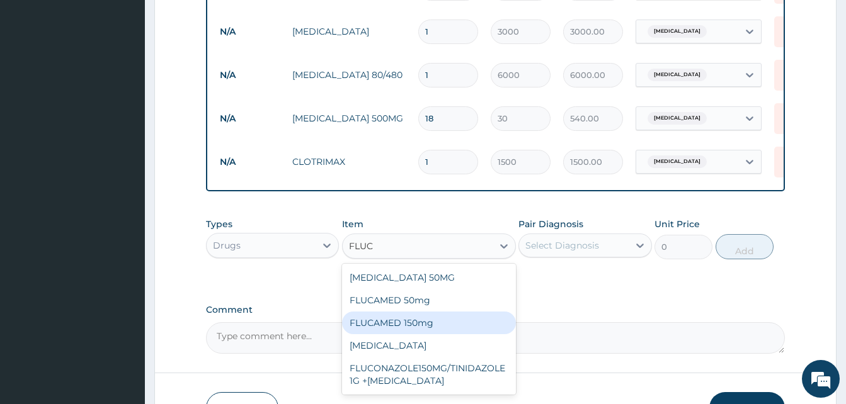
click at [421, 335] on div "FLUCAMED 150mg" at bounding box center [429, 323] width 174 height 23
type input "550"
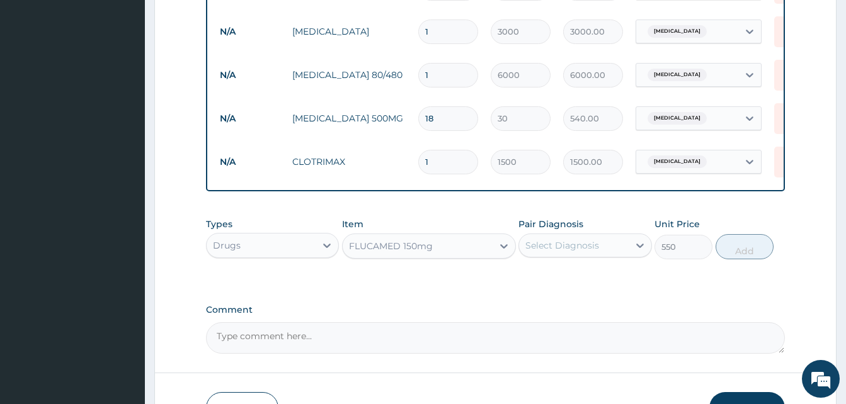
click at [601, 246] on div "Select Diagnosis" at bounding box center [573, 246] width 109 height 20
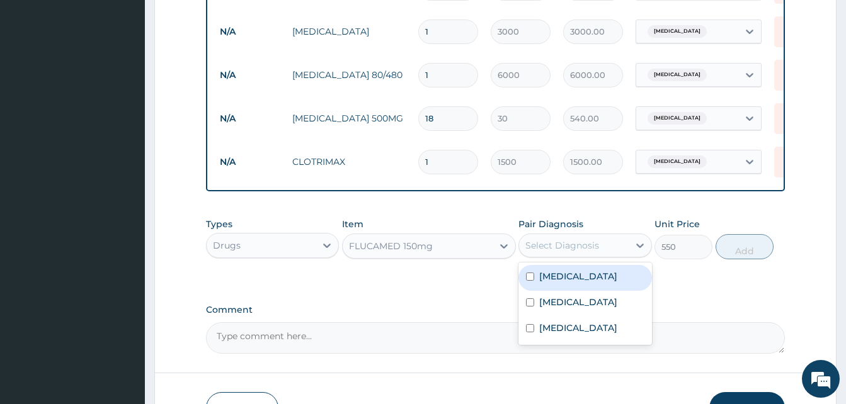
click at [589, 283] on label "Pityriasis versicolor" at bounding box center [578, 276] width 78 height 13
checkbox input "true"
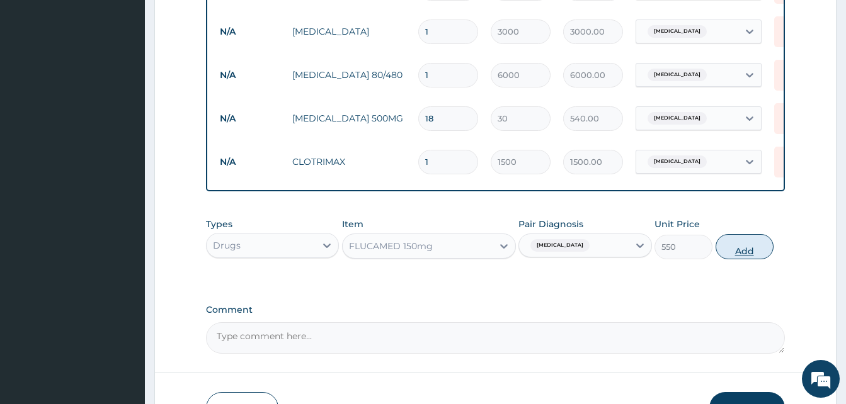
click at [746, 260] on button "Add" at bounding box center [745, 246] width 58 height 25
type input "0"
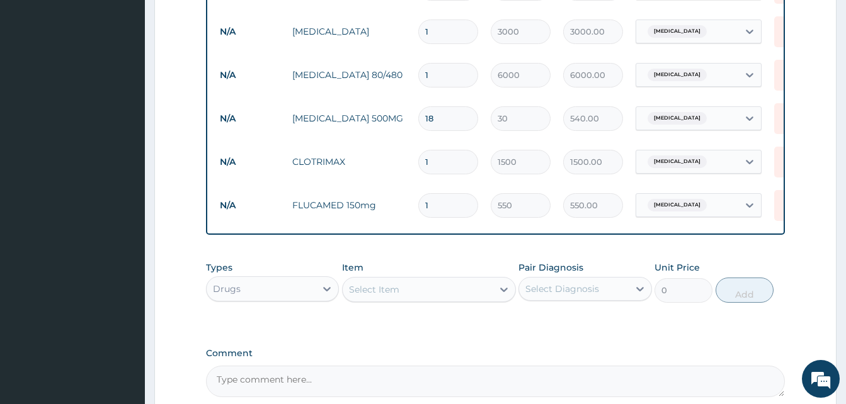
type input "0.00"
type input "8"
type input "4400.00"
type input "8"
drag, startPoint x: 454, startPoint y: 265, endPoint x: 445, endPoint y: 275, distance: 13.9
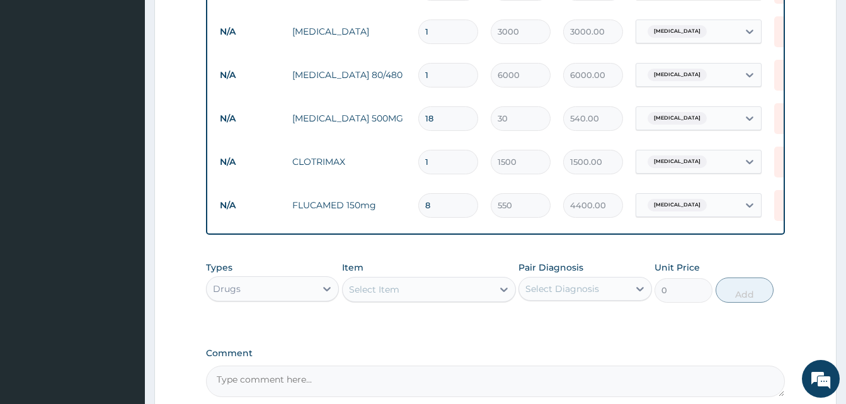
click at [452, 266] on div "Types Drugs Item Select Item Pair Diagnosis Select Diagnosis Unit Price 0 Add" at bounding box center [495, 282] width 579 height 54
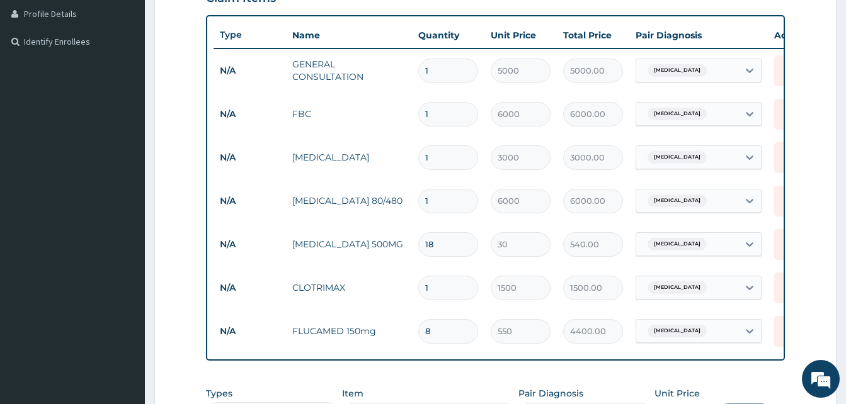
scroll to position [578, 0]
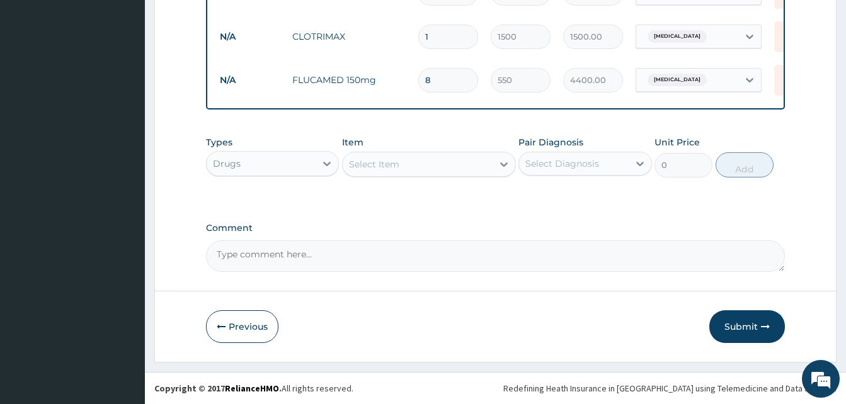
drag, startPoint x: 755, startPoint y: 329, endPoint x: 690, endPoint y: 287, distance: 76.5
click at [753, 328] on button "Submit" at bounding box center [747, 327] width 76 height 33
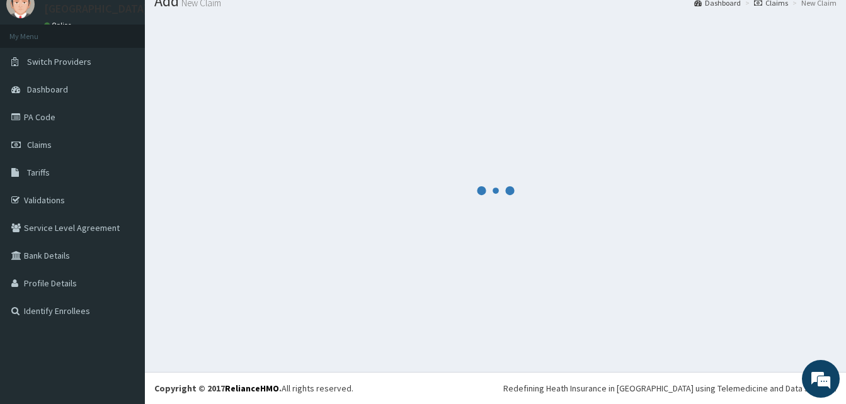
scroll to position [48, 0]
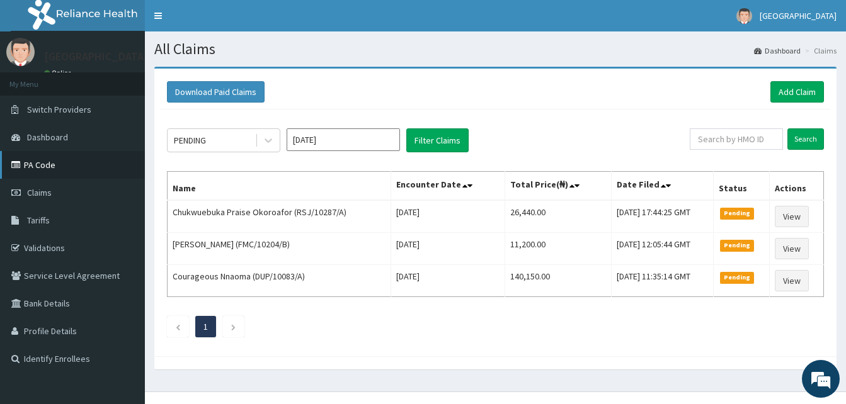
click at [30, 164] on link "PA Code" at bounding box center [72, 165] width 145 height 28
click at [788, 96] on link "Add Claim" at bounding box center [797, 91] width 54 height 21
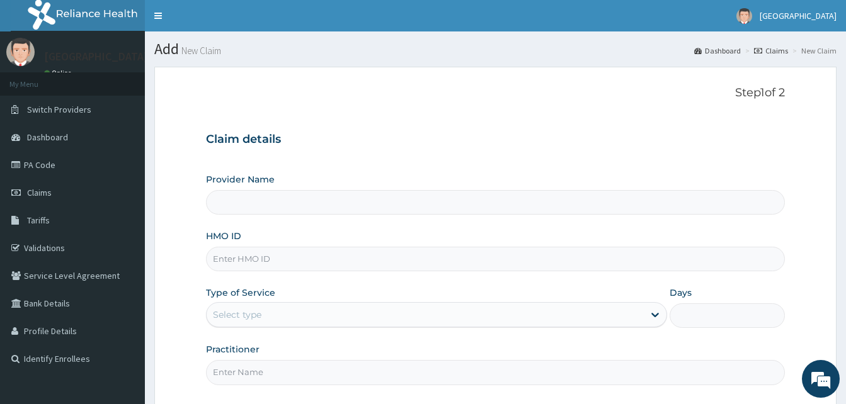
click at [309, 259] on input "HMO ID" at bounding box center [495, 259] width 579 height 25
paste input "DAW/10042/A"
type input "DAW/10042/A"
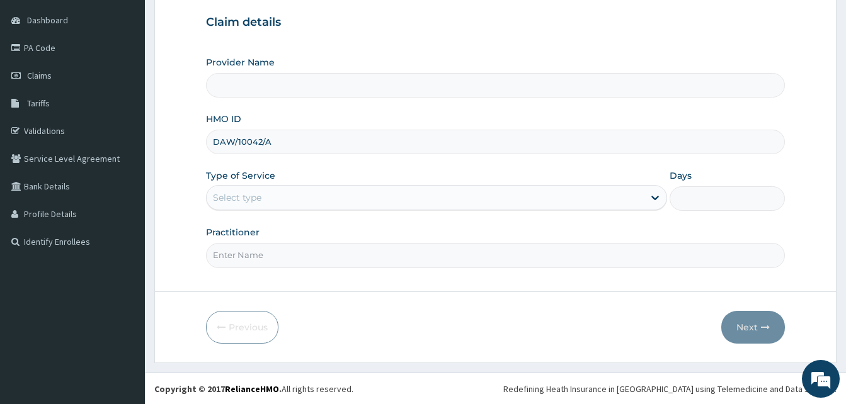
scroll to position [118, 0]
type input "Solid [GEOGRAPHIC_DATA]"
type input "DAW/10042/A"
click at [300, 197] on div "Select type" at bounding box center [425, 197] width 437 height 20
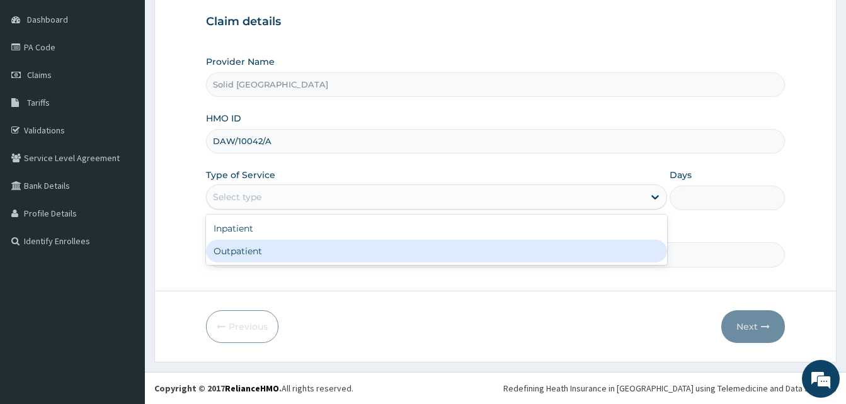
click at [278, 253] on div "Outpatient" at bounding box center [436, 251] width 461 height 23
type input "1"
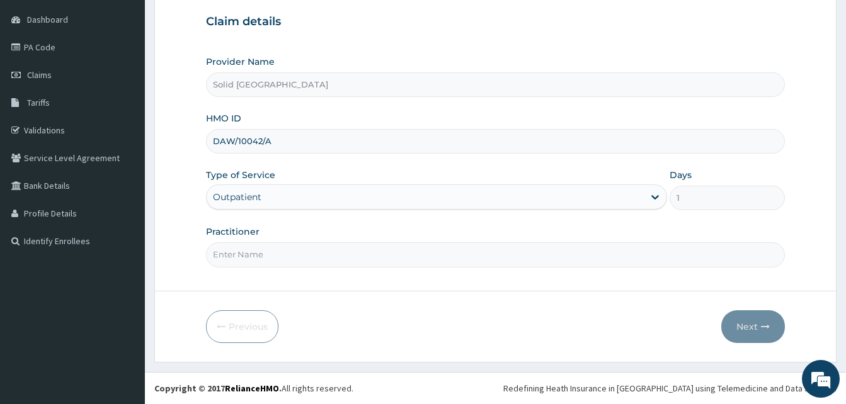
click at [283, 253] on input "Practitioner" at bounding box center [495, 255] width 579 height 25
type input "DR"
click at [751, 328] on button "Next" at bounding box center [753, 327] width 64 height 33
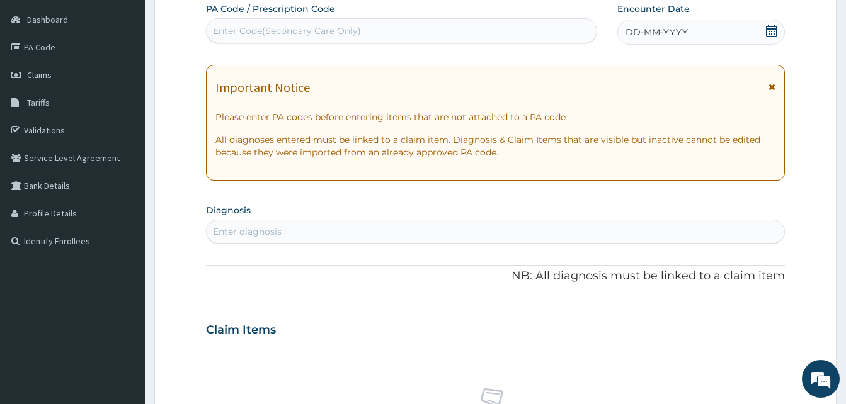
scroll to position [0, 0]
click at [776, 86] on div "Important Notice Please enter PA codes before entering items that are not attac…" at bounding box center [495, 123] width 579 height 116
click at [770, 89] on icon at bounding box center [772, 87] width 7 height 9
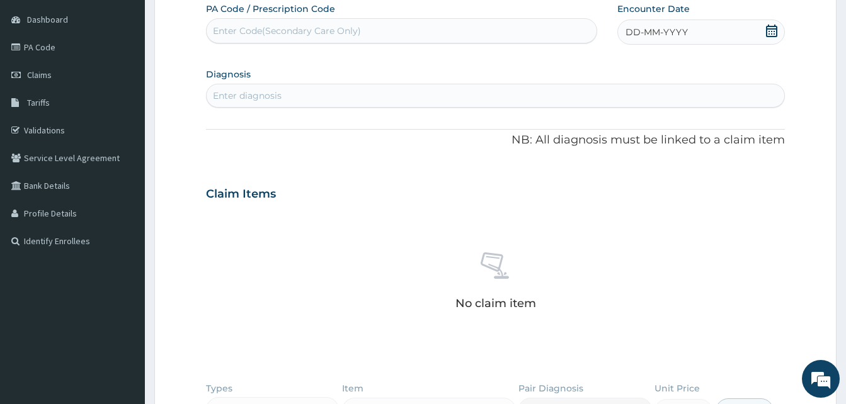
click at [657, 27] on span "DD-MM-YYYY" at bounding box center [657, 32] width 62 height 13
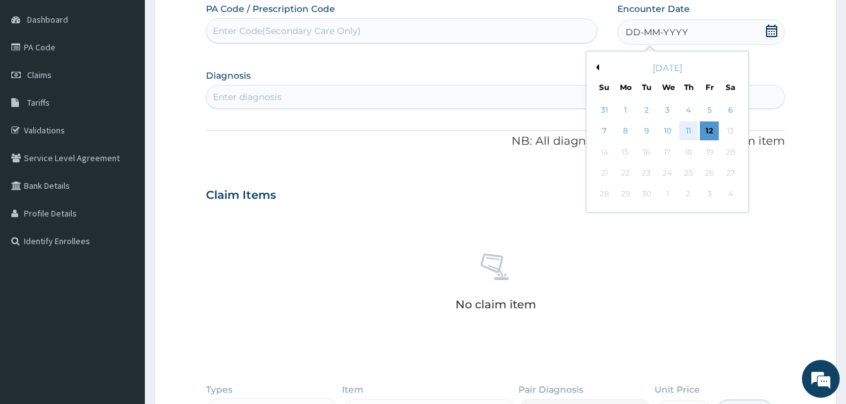
click at [689, 133] on div "11" at bounding box center [688, 131] width 19 height 19
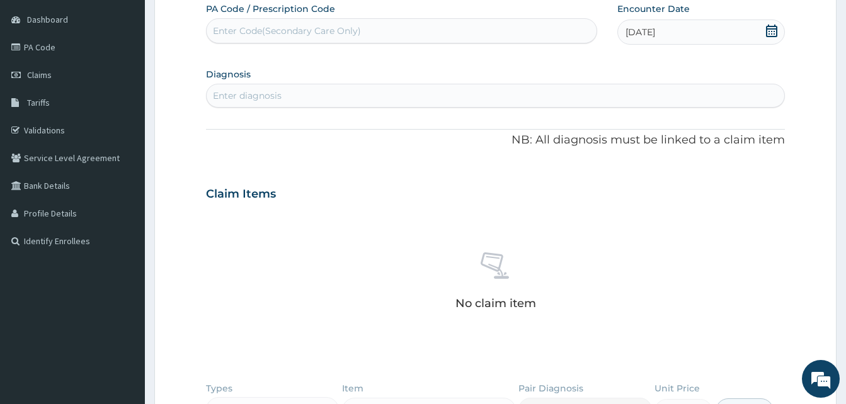
click at [263, 29] on div "Enter Code(Secondary Care Only)" at bounding box center [287, 31] width 148 height 13
paste input "PA/8E11E1"
type input "PA/8E11E1"
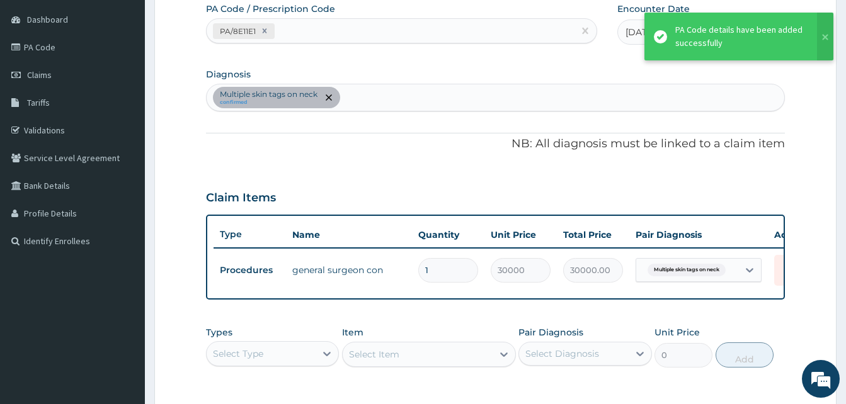
scroll to position [307, 0]
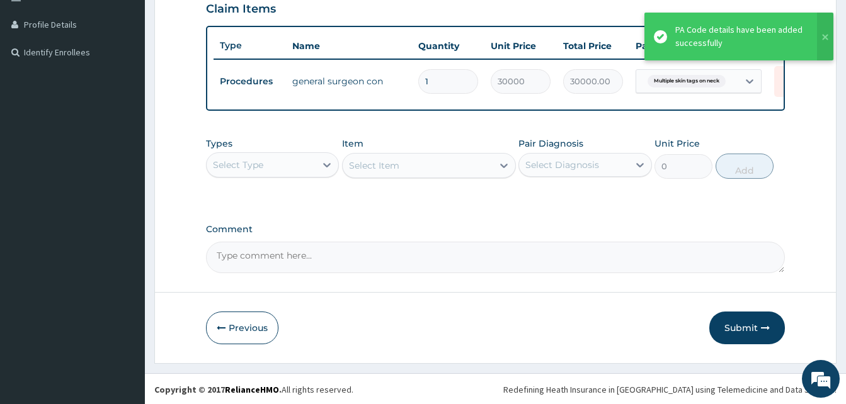
drag, startPoint x: 749, startPoint y: 336, endPoint x: 748, endPoint y: 328, distance: 8.2
click at [749, 334] on button "Submit" at bounding box center [747, 328] width 76 height 33
